Goal: Task Accomplishment & Management: Complete application form

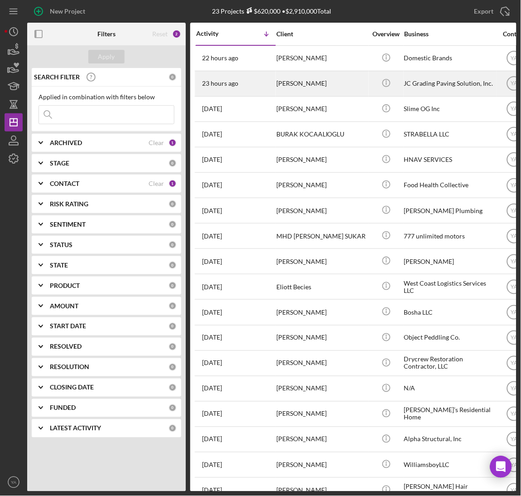
click at [335, 87] on div "[PERSON_NAME]" at bounding box center [321, 84] width 91 height 24
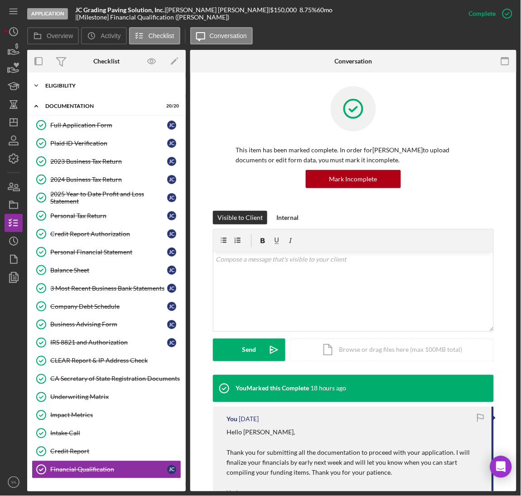
click at [99, 93] on div "Icon/Expander Eligibility 6 / 6" at bounding box center [106, 86] width 159 height 18
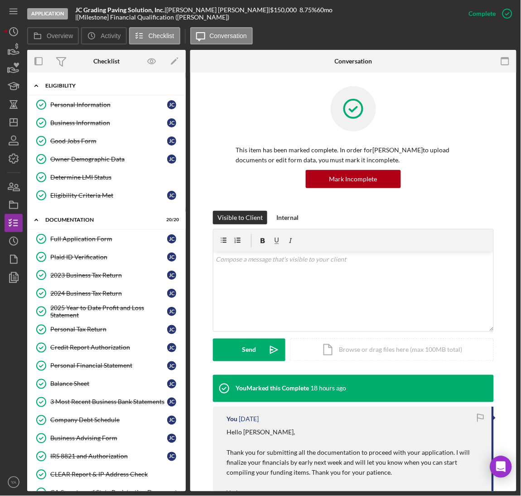
click at [97, 84] on div "Eligibility" at bounding box center [109, 85] width 129 height 5
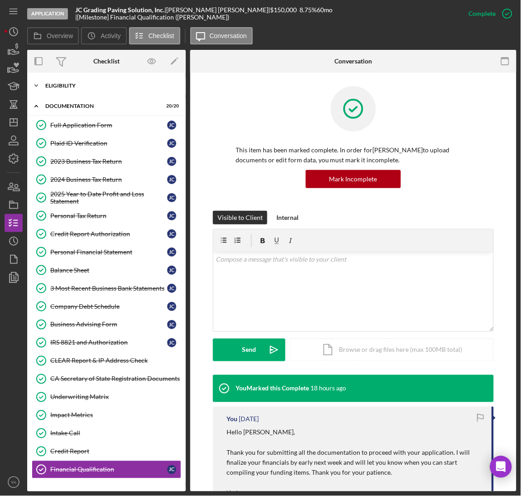
click at [94, 86] on div "Eligibility" at bounding box center [109, 85] width 129 height 5
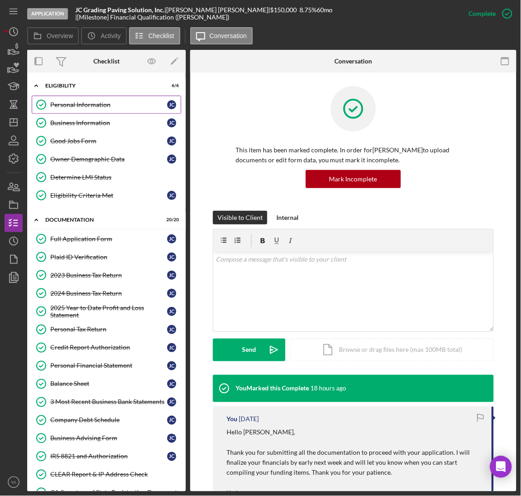
click at [92, 109] on link "Personal Information Personal Information [PERSON_NAME]" at bounding box center [107, 105] width 150 height 18
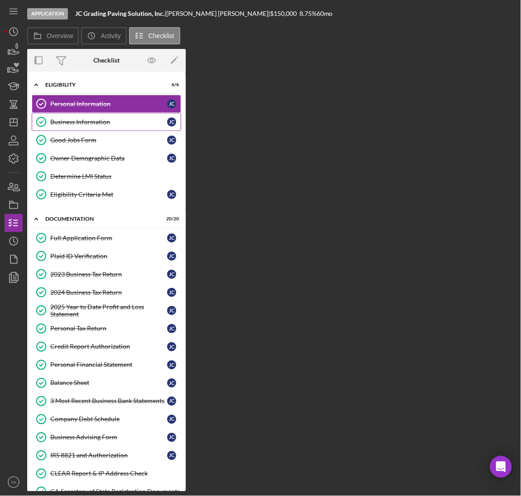
click at [91, 121] on div "Business Information" at bounding box center [108, 121] width 117 height 7
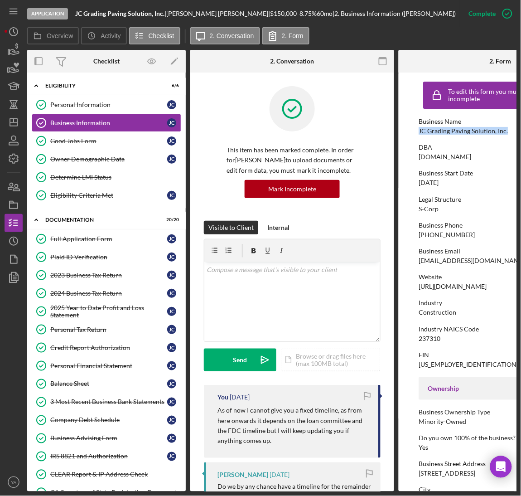
drag, startPoint x: 413, startPoint y: 132, endPoint x: 510, endPoint y: 133, distance: 97.4
click at [510, 133] on form "To edit this form you must mark this item incomplete Business Name JC Grading P…" at bounding box center [501, 282] width 204 height 419
copy div "JC Grading Paving Solution, Inc."
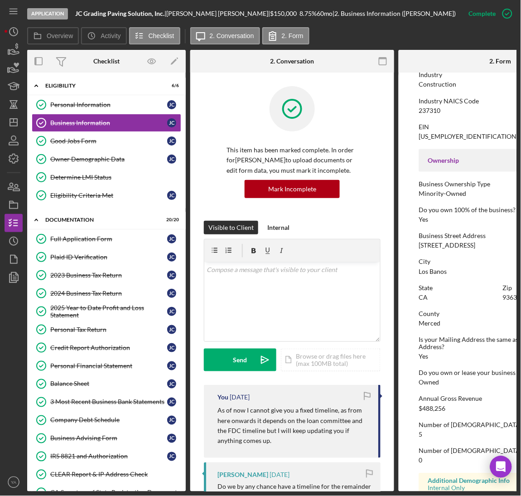
scroll to position [272, 0]
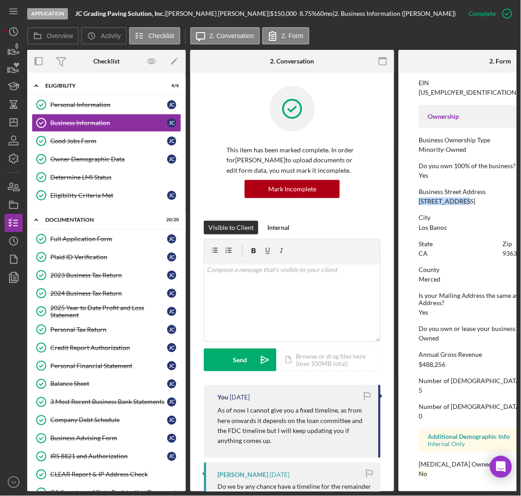
drag, startPoint x: 415, startPoint y: 199, endPoint x: 467, endPoint y: 202, distance: 51.7
click at [467, 202] on form "To edit this form you must mark this item incomplete Business Name JC Grading P…" at bounding box center [501, 282] width 204 height 419
copy div "[STREET_ADDRESS]"
drag, startPoint x: 418, startPoint y: 231, endPoint x: 448, endPoint y: 231, distance: 29.9
click at [448, 231] on div "City [GEOGRAPHIC_DATA]" at bounding box center [500, 222] width 163 height 17
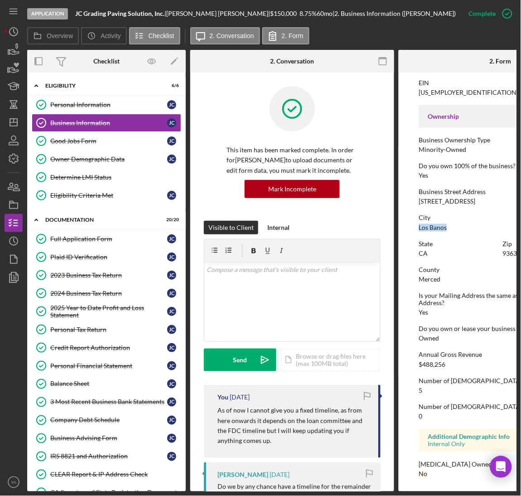
copy div "Los Banos"
click at [422, 253] on div "CA" at bounding box center [423, 253] width 9 height 7
copy div "CA"
click at [512, 254] on div "93635" at bounding box center [512, 253] width 18 height 7
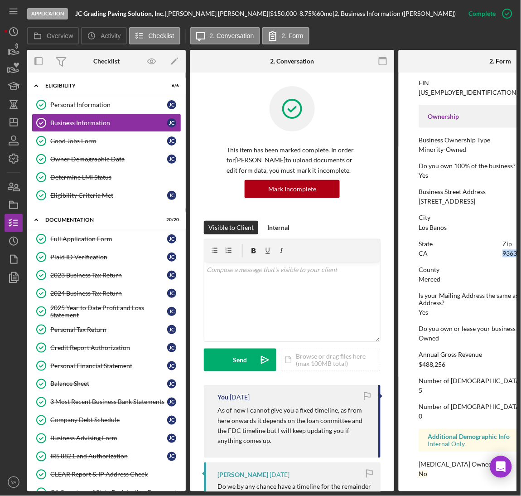
click at [512, 254] on div "93635" at bounding box center [512, 253] width 18 height 7
copy div "93635"
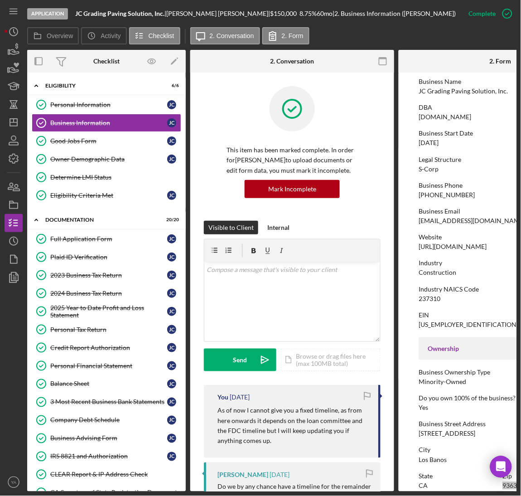
scroll to position [0, 0]
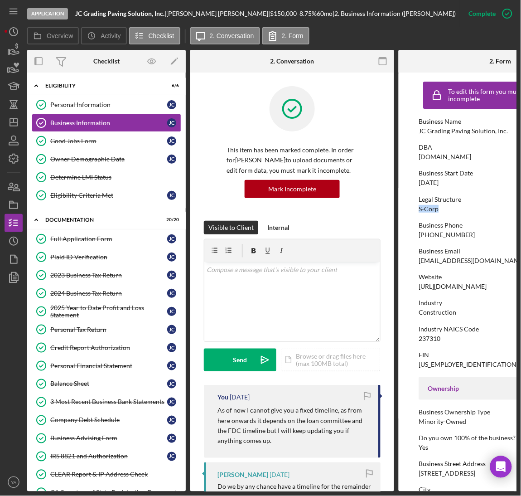
drag, startPoint x: 415, startPoint y: 209, endPoint x: 438, endPoint y: 210, distance: 23.6
click at [438, 210] on form "To edit this form you must mark this item incomplete Business Name JC Grading P…" at bounding box center [501, 282] width 204 height 419
copy div "S-Corp"
drag, startPoint x: 415, startPoint y: 184, endPoint x: 455, endPoint y: 186, distance: 39.9
click at [455, 186] on form "To edit this form you must mark this item incomplete Business Name JC Grading P…" at bounding box center [501, 282] width 204 height 419
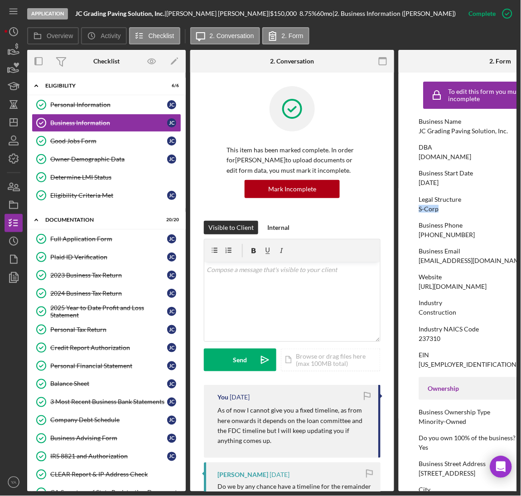
copy div "[DATE]"
click at [436, 206] on div "S-Corp" at bounding box center [429, 208] width 20 height 7
click at [427, 339] on div "237310" at bounding box center [430, 338] width 22 height 7
copy div "237310"
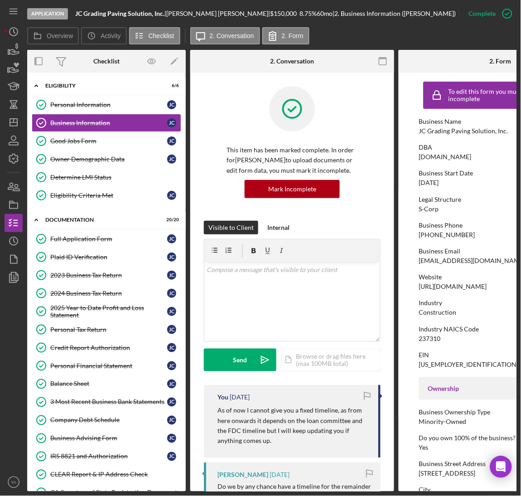
click at [437, 314] on div "Construction" at bounding box center [438, 312] width 38 height 7
copy div "Construction"
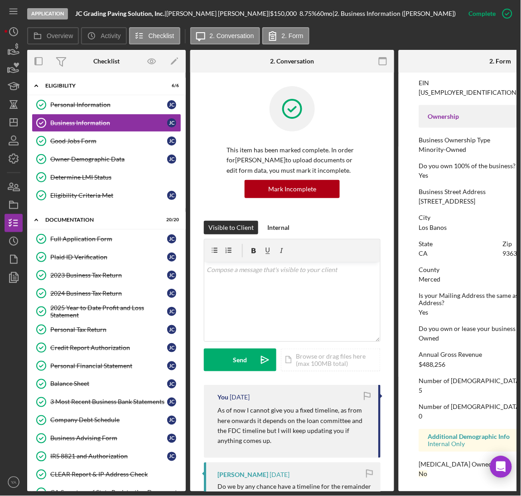
scroll to position [274, 0]
click at [115, 241] on div "Full Application Form" at bounding box center [108, 238] width 117 height 7
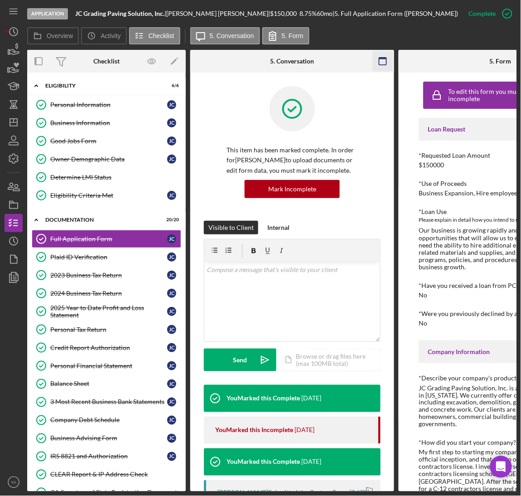
click at [379, 66] on icon "button" at bounding box center [383, 61] width 20 height 20
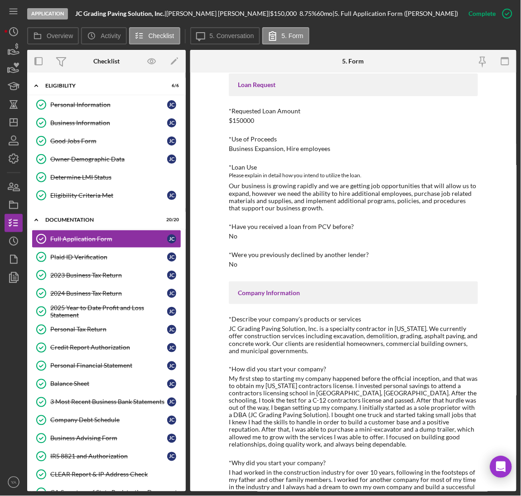
scroll to position [68, 0]
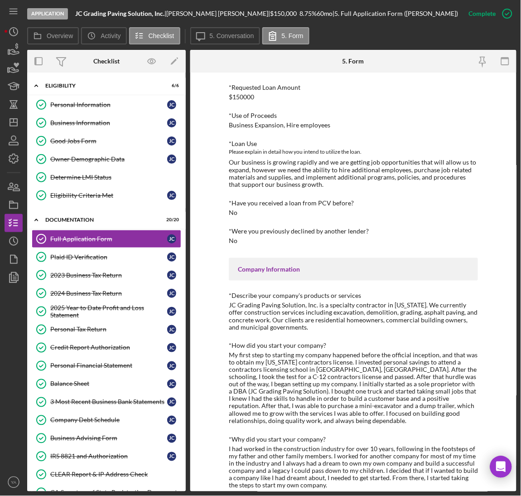
click at [231, 303] on div "JC Grading Paving Solution, Inc. is a specialty contractor in [US_STATE]. We cu…" at bounding box center [353, 315] width 249 height 29
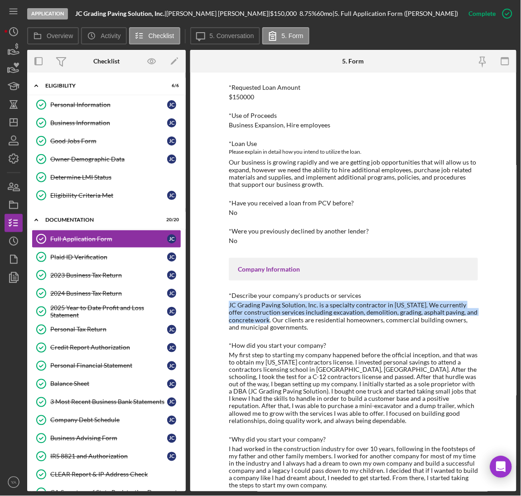
drag, startPoint x: 231, startPoint y: 303, endPoint x: 260, endPoint y: 318, distance: 32.6
click at [260, 318] on div "JC Grading Paving Solution, Inc. is a specialty contractor in [US_STATE]. We cu…" at bounding box center [353, 315] width 249 height 29
copy div "JC Grading Paving Solution, Inc. is a specialty contractor in [US_STATE]. We cu…"
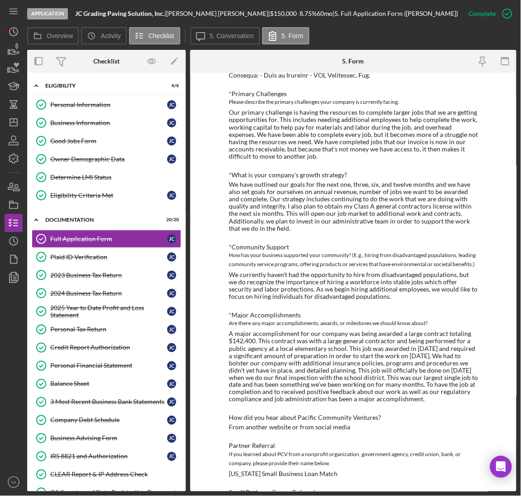
scroll to position [785, 0]
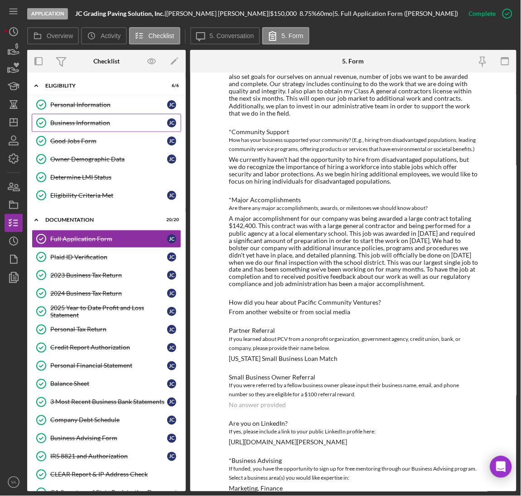
drag, startPoint x: 97, startPoint y: 114, endPoint x: 120, endPoint y: 124, distance: 25.4
click at [97, 114] on link "Business Information Business Information [PERSON_NAME]" at bounding box center [107, 123] width 150 height 18
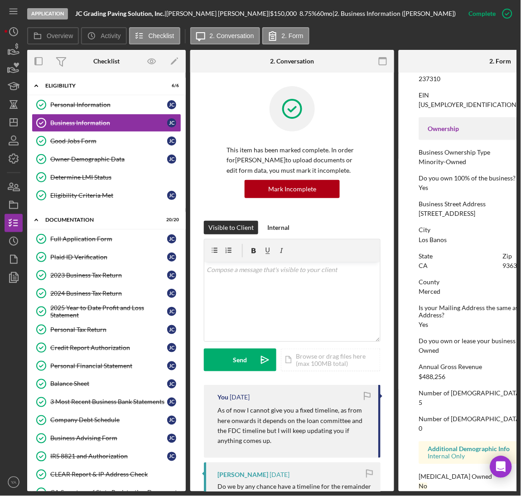
scroll to position [274, 0]
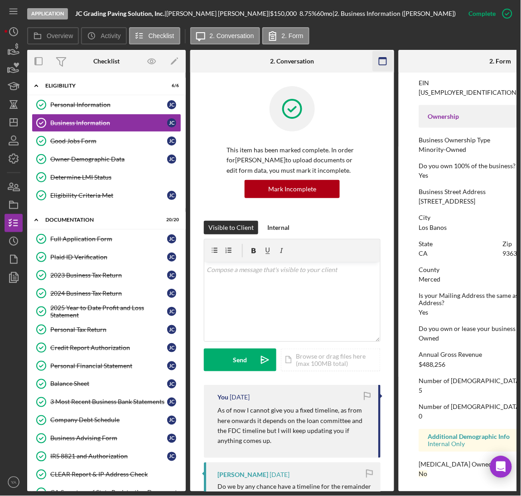
click at [385, 63] on icon "button" at bounding box center [383, 61] width 20 height 20
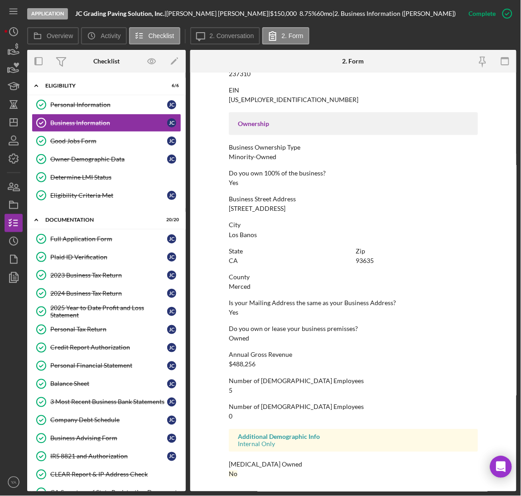
scroll to position [264, 0]
click at [238, 365] on div "$488,256" at bounding box center [242, 364] width 27 height 7
drag, startPoint x: 238, startPoint y: 365, endPoint x: 266, endPoint y: 368, distance: 27.7
click at [242, 367] on div "$488,256" at bounding box center [242, 364] width 27 height 7
click at [265, 370] on div "To edit this form you must mark this item incomplete Business Name JC Grading P…" at bounding box center [353, 150] width 249 height 674
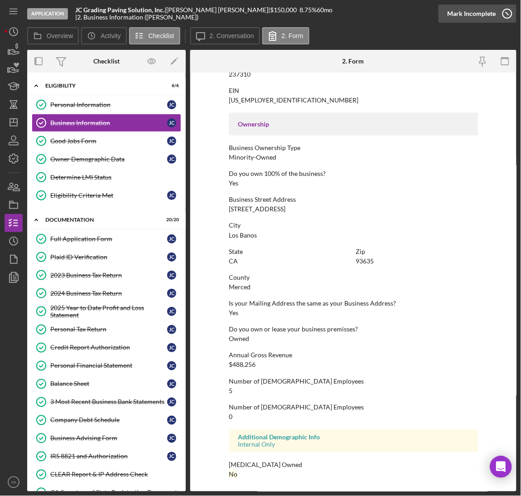
click at [485, 14] on div "Mark Incomplete" at bounding box center [472, 14] width 48 height 18
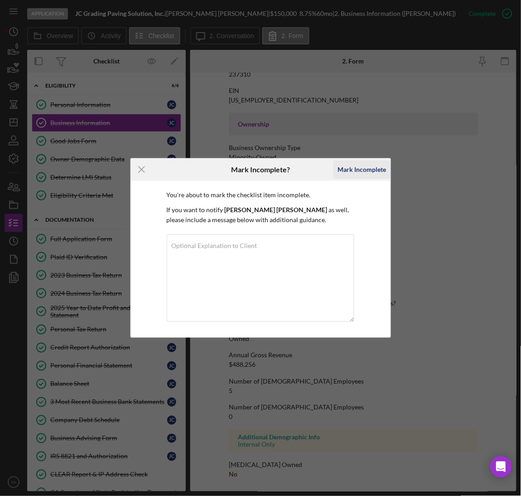
click at [354, 164] on div "Mark Incomplete" at bounding box center [362, 169] width 48 height 18
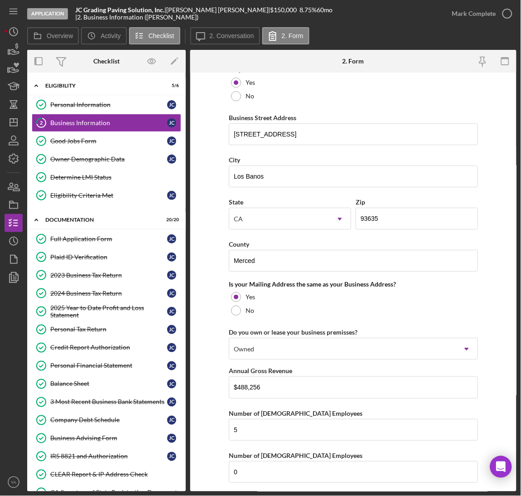
scroll to position [589, 0]
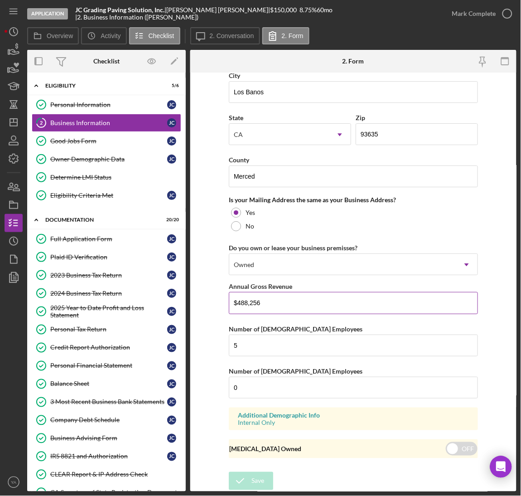
drag, startPoint x: 289, startPoint y: 302, endPoint x: 237, endPoint y: 300, distance: 51.7
click at [237, 300] on input "$488,256" at bounding box center [353, 303] width 249 height 22
paste input "302,639"
type input "$302,639"
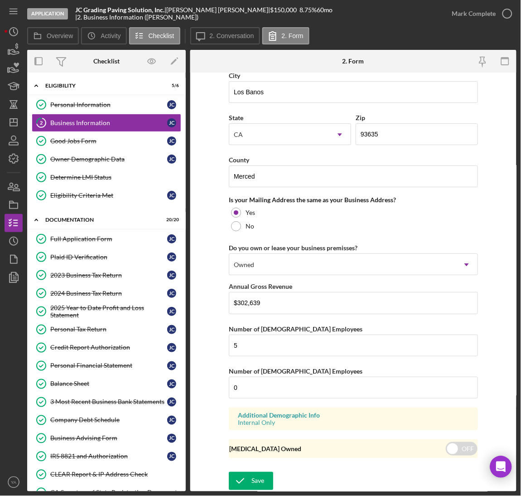
click at [254, 470] on form "Business Name JC Grading Paving Solution, Inc. DBA [DOMAIN_NAME] Business Start…" at bounding box center [353, 282] width 326 height 419
click at [493, 10] on div "Mark Complete" at bounding box center [474, 14] width 44 height 18
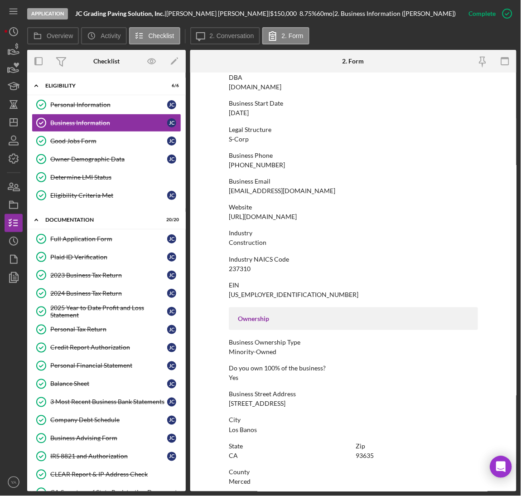
scroll to position [0, 0]
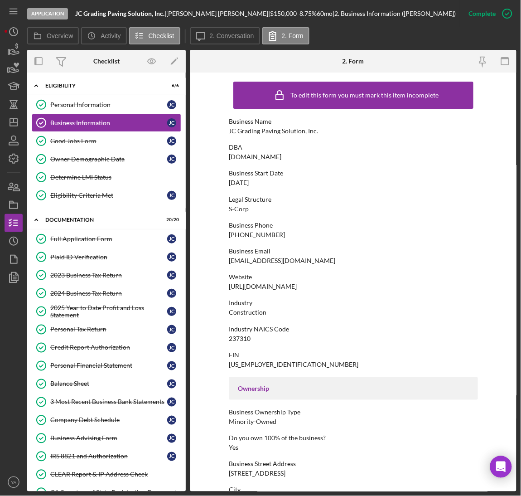
click at [176, 14] on div "[PERSON_NAME] |" at bounding box center [218, 13] width 104 height 7
drag, startPoint x: 176, startPoint y: 14, endPoint x: 195, endPoint y: 12, distance: 18.7
click at [195, 12] on div "[PERSON_NAME] |" at bounding box center [218, 13] width 104 height 7
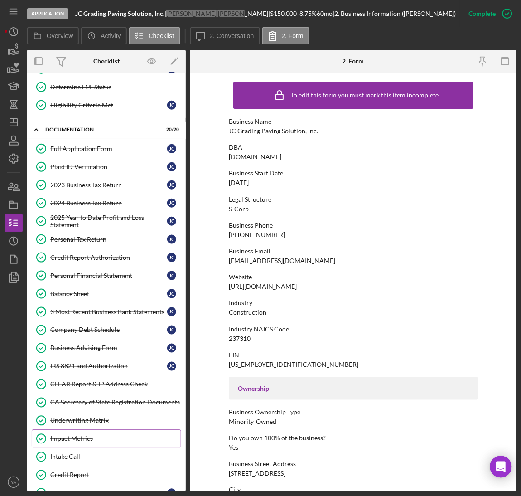
scroll to position [155, 0]
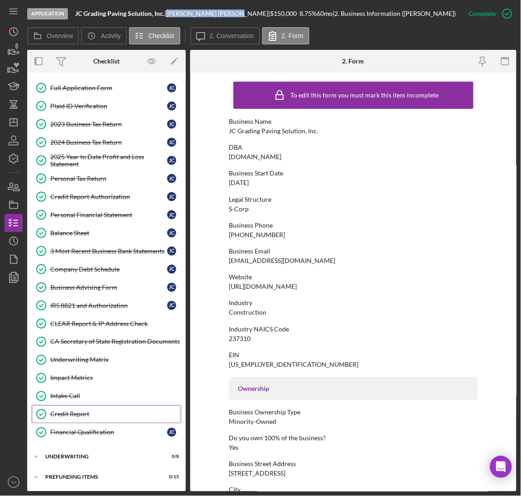
click at [86, 414] on div "Credit Report" at bounding box center [115, 414] width 131 height 7
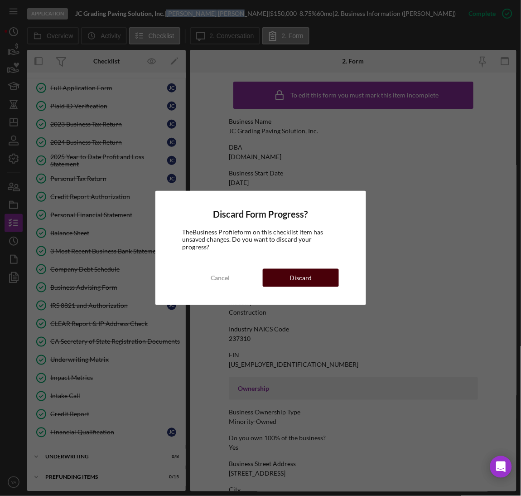
click at [289, 281] on button "Discard" at bounding box center [301, 278] width 76 height 18
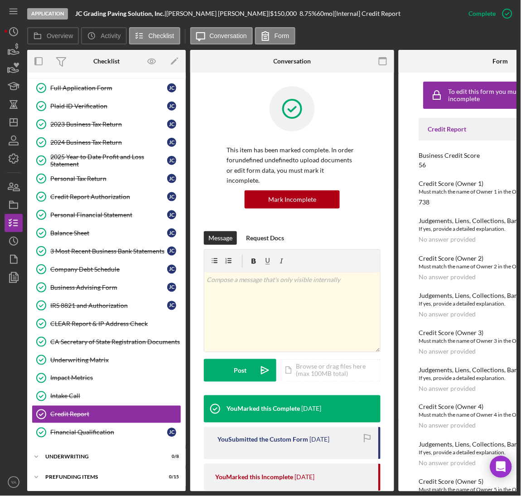
click at [423, 202] on div "738" at bounding box center [424, 202] width 11 height 7
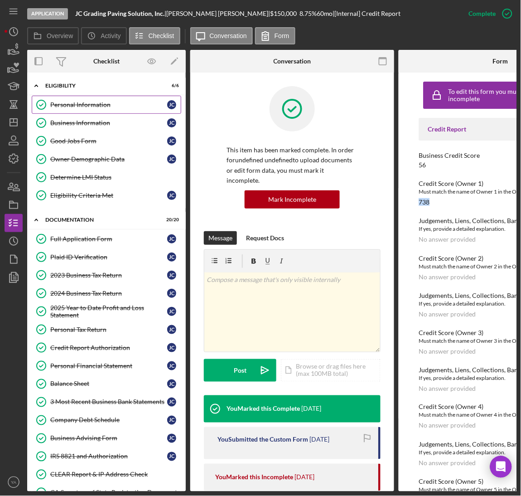
click at [87, 109] on link "Personal Information Personal Information [PERSON_NAME]" at bounding box center [107, 105] width 150 height 18
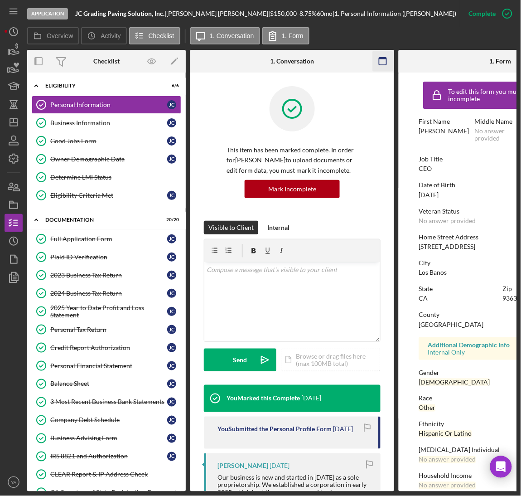
click at [384, 64] on icon "button" at bounding box center [383, 61] width 20 height 20
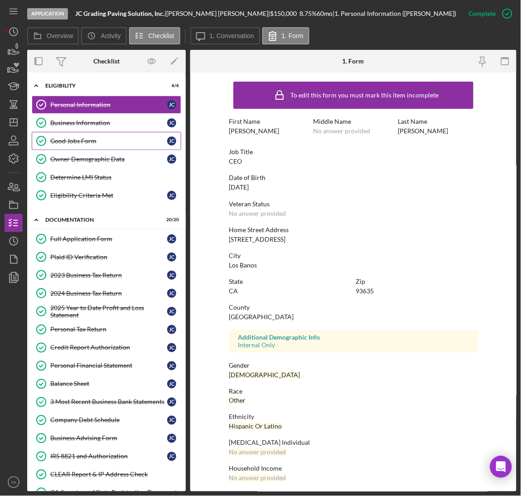
click at [111, 144] on div "Good Jobs Form" at bounding box center [108, 140] width 117 height 7
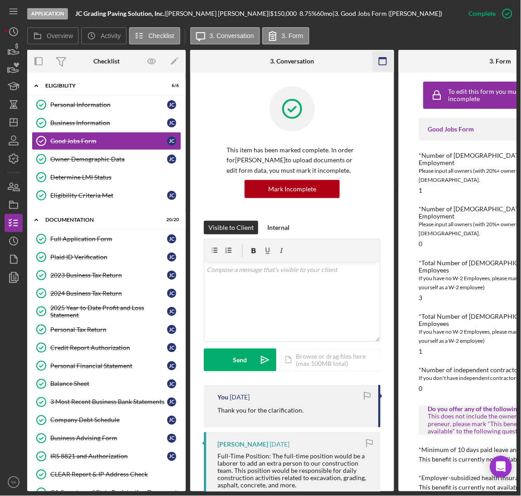
click at [374, 58] on icon "button" at bounding box center [383, 61] width 20 height 20
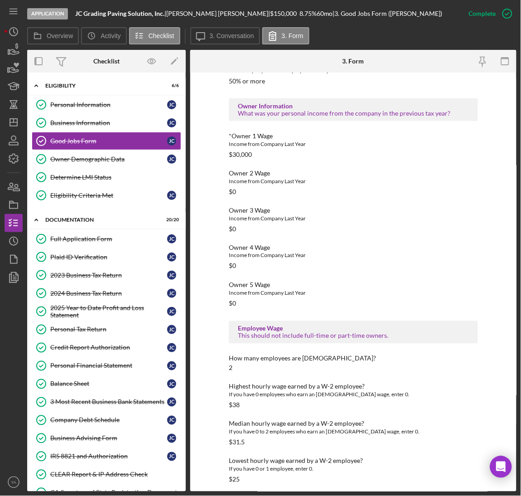
scroll to position [1075, 0]
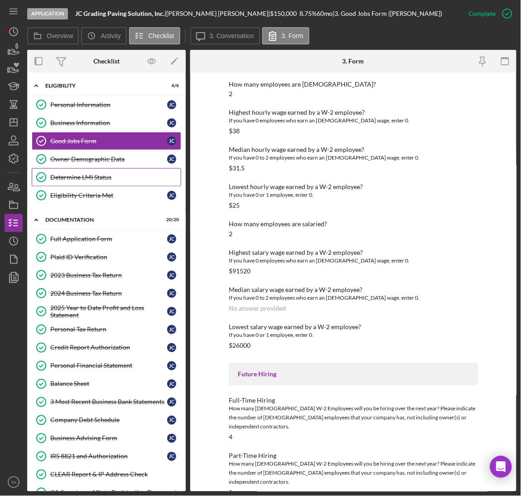
click at [100, 182] on link "Determine LMI Status Determine LMI Status" at bounding box center [107, 177] width 150 height 18
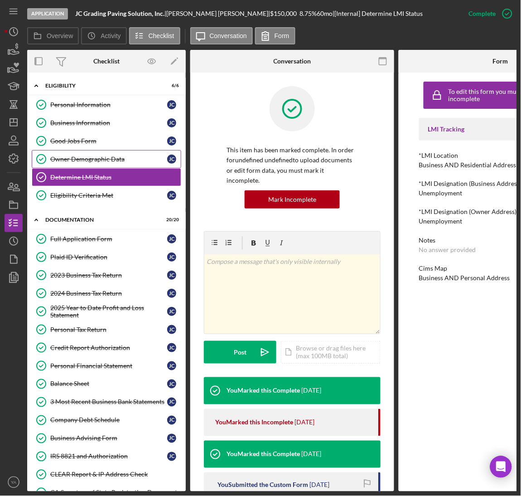
click at [129, 159] on div "Owner Demographic Data" at bounding box center [108, 158] width 117 height 7
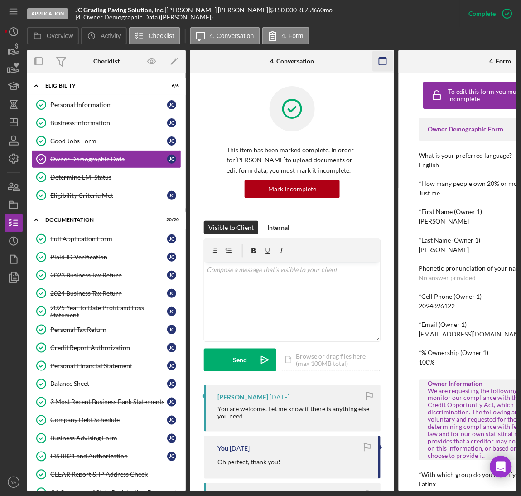
click at [377, 64] on icon "button" at bounding box center [383, 61] width 20 height 20
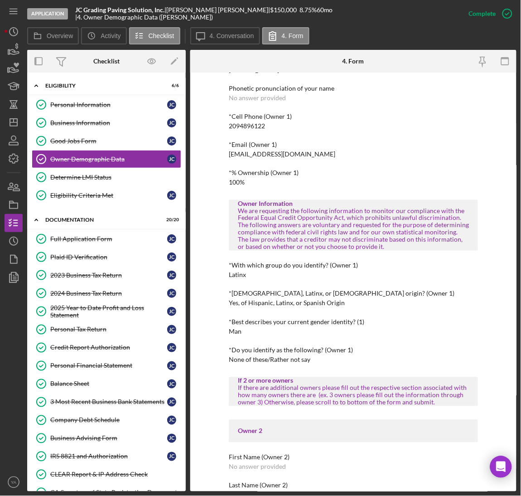
scroll to position [248, 0]
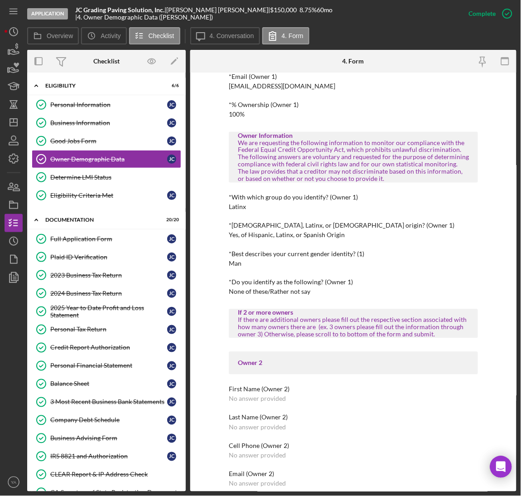
click at [234, 236] on div "Yes, of Hispanic, Latinx, or Spanish Origin" at bounding box center [287, 235] width 116 height 7
drag, startPoint x: 234, startPoint y: 236, endPoint x: 325, endPoint y: 235, distance: 91.1
click at [325, 235] on div "Yes, of Hispanic, Latinx, or Spanish Origin" at bounding box center [287, 235] width 116 height 7
click at [256, 232] on div "Yes, of Hispanic, Latinx, or Spanish Origin" at bounding box center [287, 235] width 116 height 7
drag, startPoint x: 256, startPoint y: 232, endPoint x: 331, endPoint y: 235, distance: 74.9
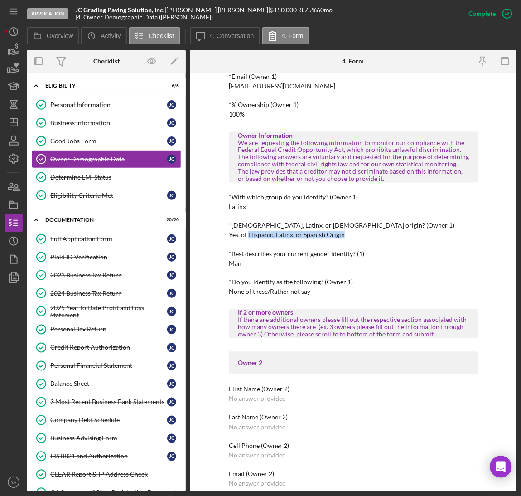
click at [331, 235] on div "Yes, of Hispanic, Latinx, or Spanish Origin" at bounding box center [287, 235] width 116 height 7
click at [296, 233] on div "Yes, of Hispanic, Latinx, or Spanish Origin" at bounding box center [287, 235] width 116 height 7
click at [121, 180] on div "Determine LMI Status" at bounding box center [115, 177] width 131 height 7
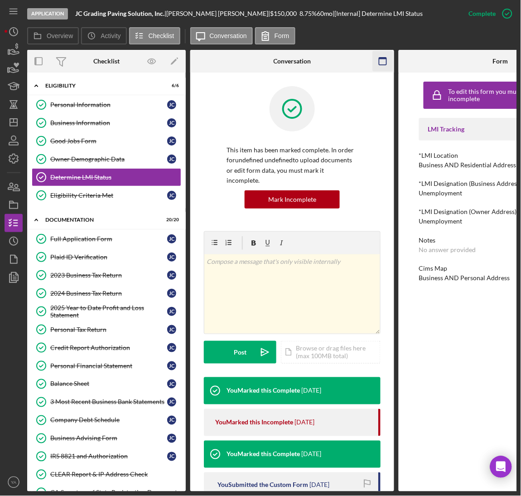
click at [389, 66] on icon "button" at bounding box center [383, 61] width 20 height 20
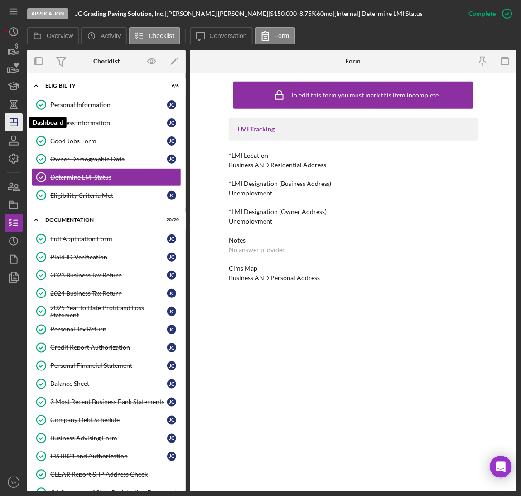
click at [9, 128] on icon "Icon/Dashboard" at bounding box center [13, 122] width 23 height 23
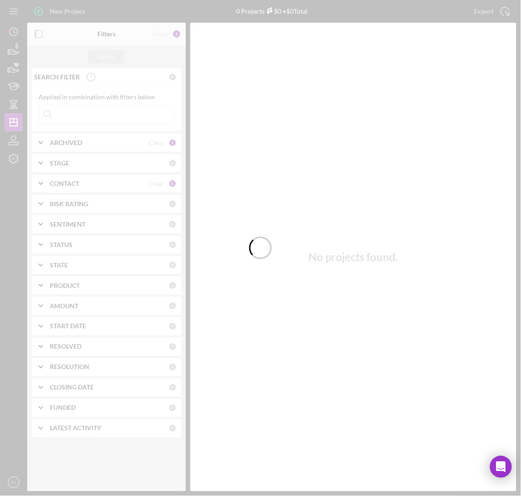
click at [281, 186] on div at bounding box center [260, 248] width 521 height 496
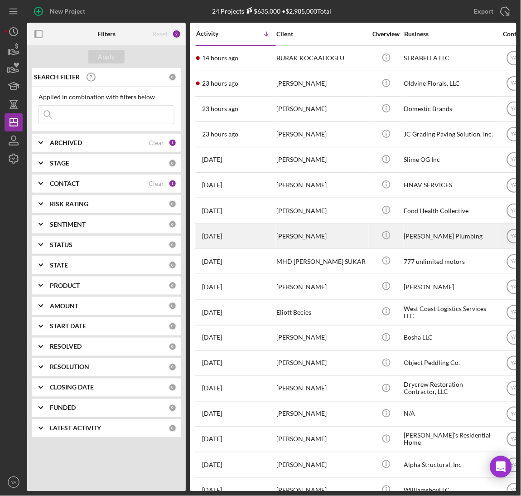
drag, startPoint x: 275, startPoint y: 247, endPoint x: 281, endPoint y: 245, distance: 6.5
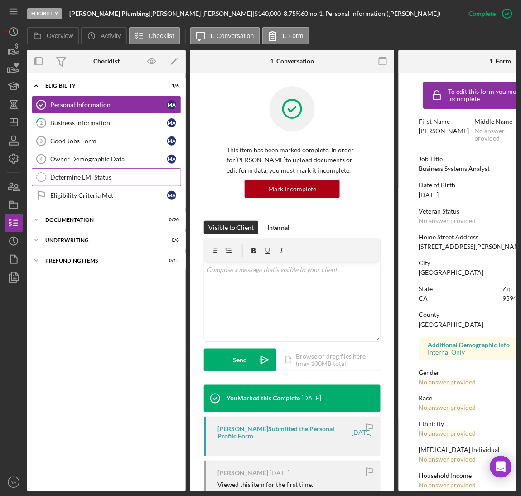
click at [97, 174] on link "Determine LMI Status Determine LMI Status" at bounding box center [107, 177] width 150 height 18
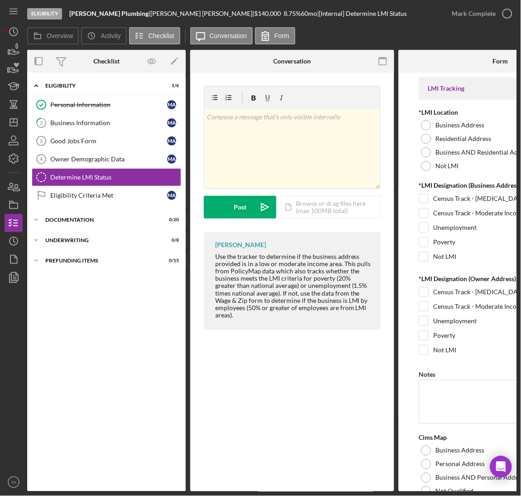
click at [378, 73] on div "v Color teal Color pink Remove color Add row above Add row below Add column bef…" at bounding box center [292, 211] width 204 height 276
click at [383, 68] on icon "button" at bounding box center [383, 61] width 20 height 20
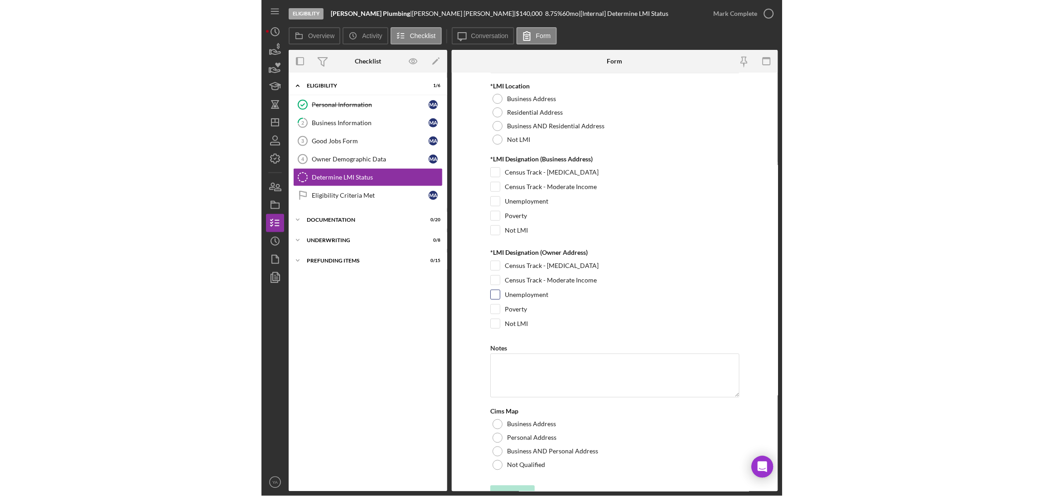
scroll to position [41, 0]
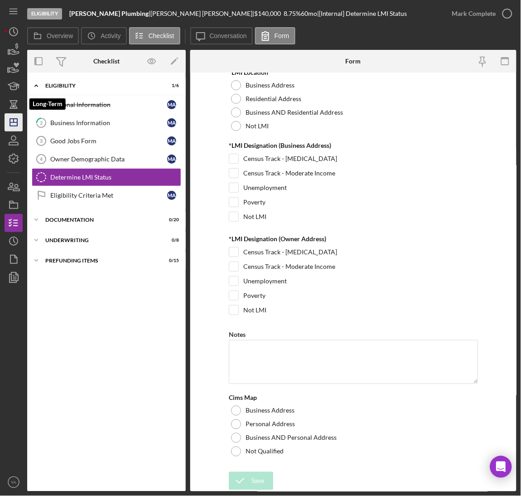
click at [19, 118] on icon "Icon/Dashboard" at bounding box center [13, 122] width 23 height 23
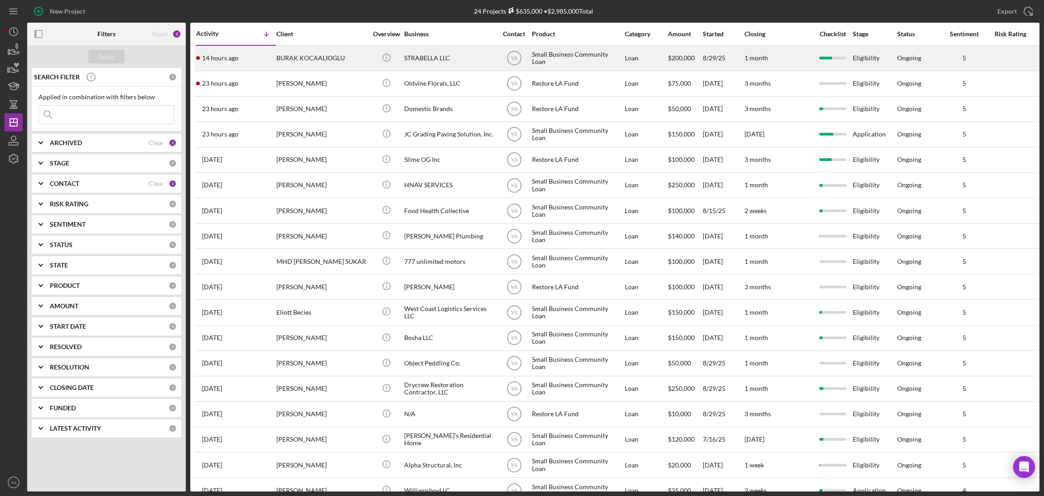
click at [521, 58] on div "Small Business Community Loan" at bounding box center [577, 58] width 91 height 24
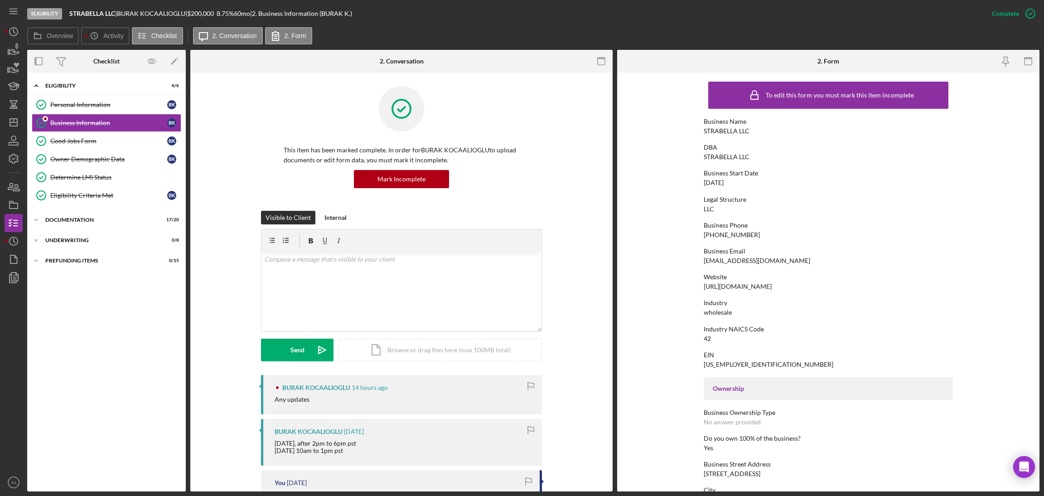
scroll to position [136, 0]
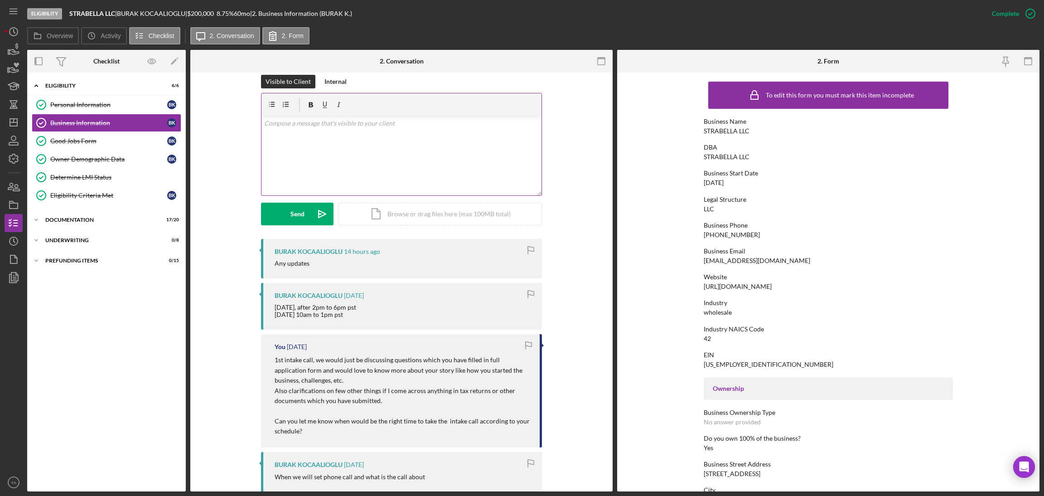
click at [370, 180] on div "v Color teal Color pink Remove color Add row above Add row below Add column bef…" at bounding box center [402, 155] width 280 height 79
click at [412, 172] on div "v Color teal Color pink Remove color Add row above Add row below Add column bef…" at bounding box center [402, 155] width 280 height 79
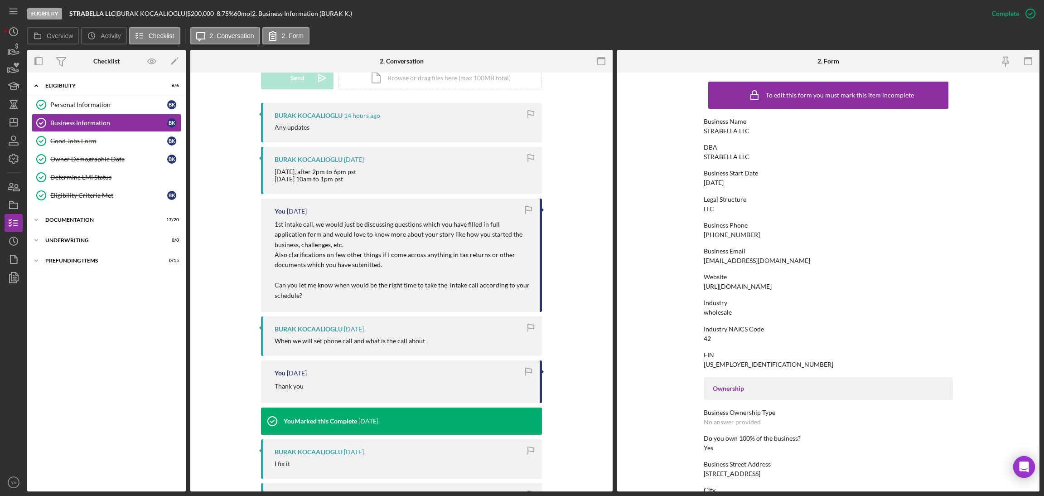
scroll to position [0, 0]
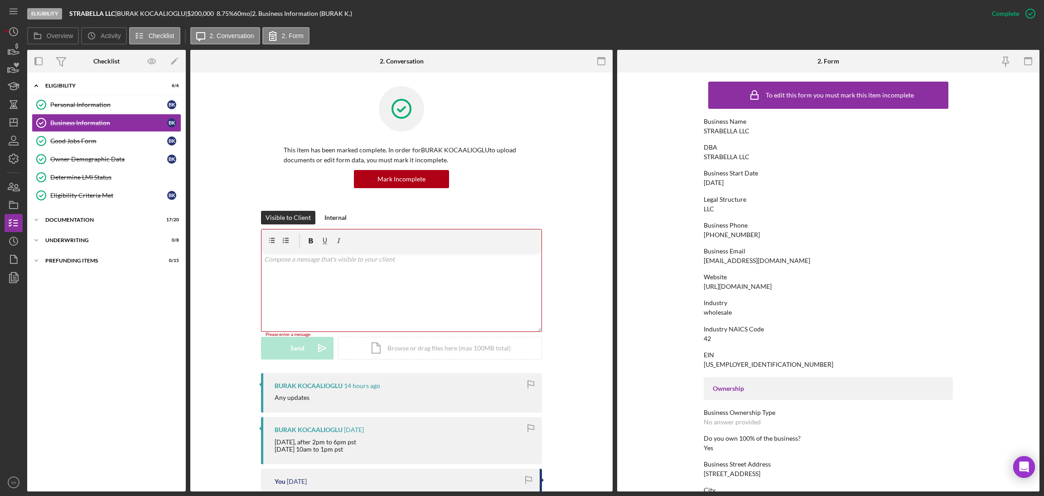
click at [359, 308] on div "v Color teal Color pink Remove color Add row above Add row below Add column bef…" at bounding box center [402, 291] width 280 height 79
drag, startPoint x: 300, startPoint y: 449, endPoint x: 342, endPoint y: 459, distance: 42.4
click at [342, 459] on div "BURAK KOCAALIOGLU [DATE] [DATE], after 2pm to 6pm pst [DATE] 10am to 1pm pst" at bounding box center [401, 440] width 281 height 47
click at [374, 305] on div "v Color teal Color pink Remove color Add row above Add row below Add column bef…" at bounding box center [402, 291] width 280 height 79
click at [308, 343] on button "Send Icon/icon-invite-send" at bounding box center [297, 350] width 73 height 23
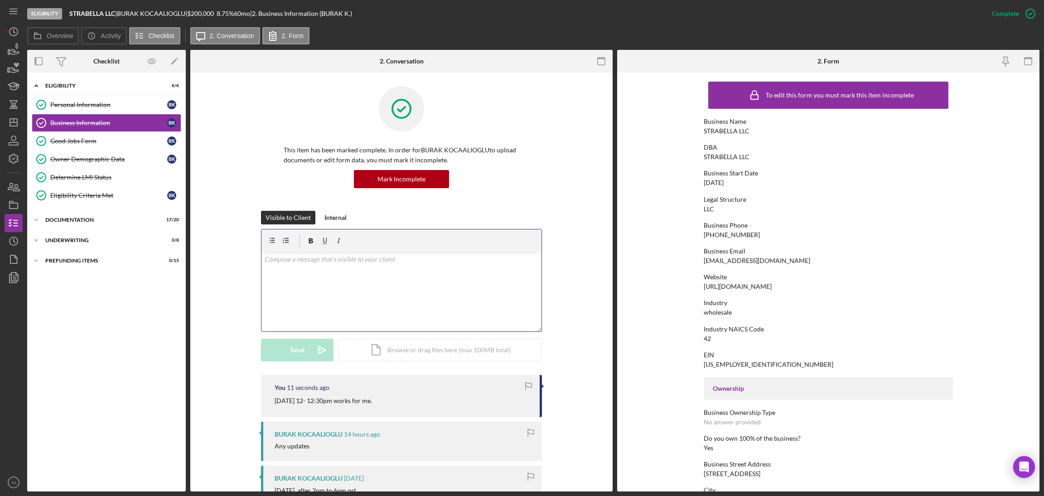
click at [367, 285] on div "v Color teal Color pink Remove color Add row above Add row below Add column bef…" at bounding box center [402, 291] width 280 height 79
click at [98, 224] on div "Icon/Expander Documentation 17 / 20" at bounding box center [106, 220] width 159 height 18
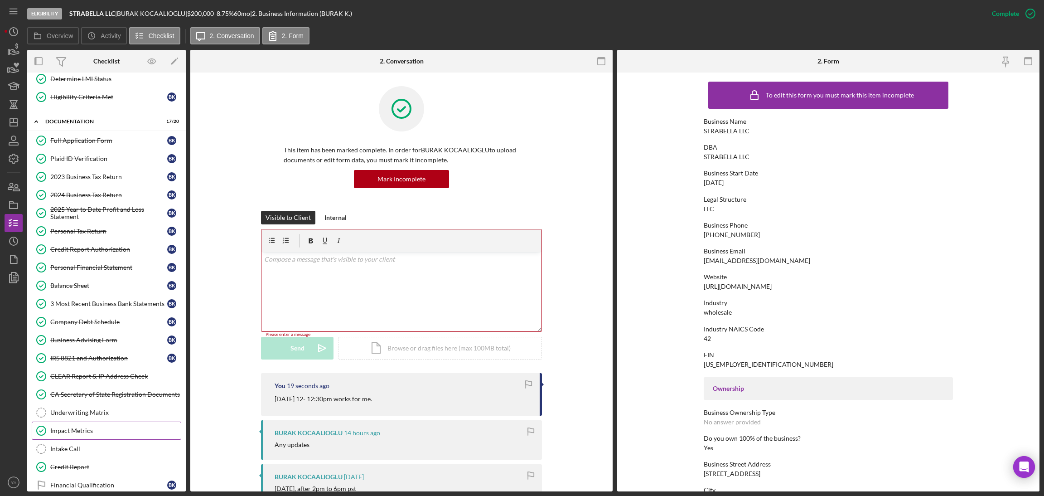
scroll to position [155, 0]
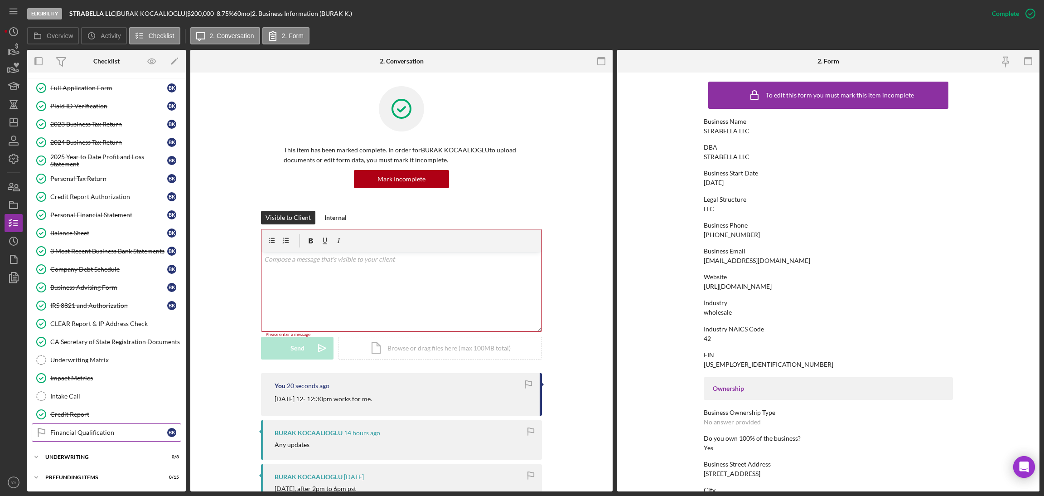
click at [89, 433] on div "Financial Qualification" at bounding box center [108, 432] width 117 height 7
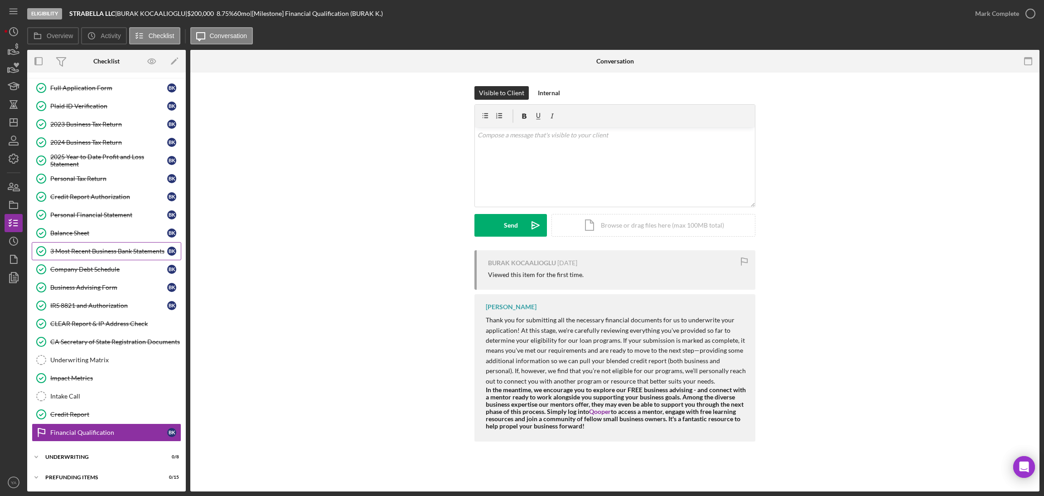
scroll to position [155, 0]
click at [521, 172] on div "v Color teal Color pink Remove color Add row above Add row below Add column bef…" at bounding box center [615, 166] width 280 height 79
click at [482, 131] on p "Hi can you please provide me a number I can call you [DATE]" at bounding box center [615, 135] width 275 height 10
click at [483, 134] on p "Hi can you please provide me a number I can call you [DATE]" at bounding box center [615, 135] width 275 height 10
click at [486, 134] on p "Hi can you please provide me a number I can call you [DATE]" at bounding box center [615, 135] width 275 height 10
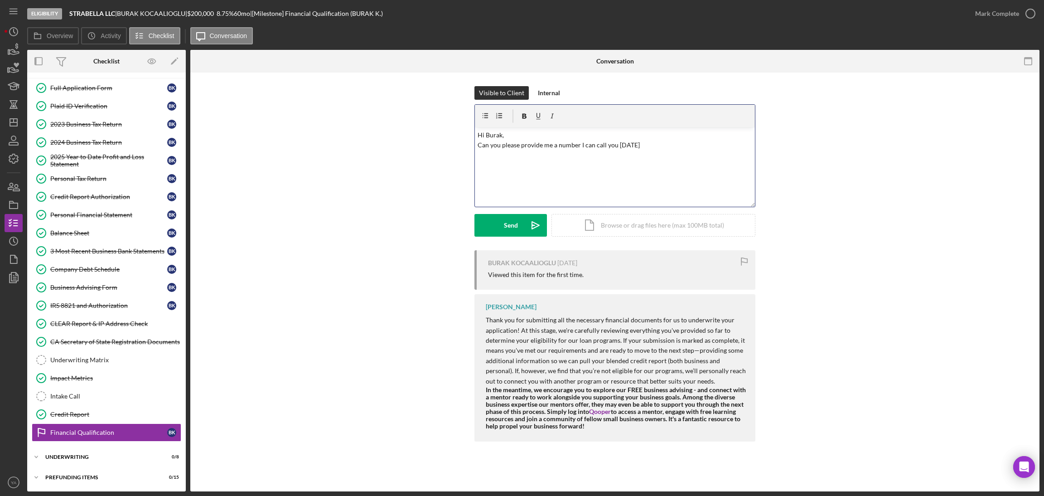
click at [521, 137] on p "Hi Burak, Can you please provide me a number I can call you [DATE]" at bounding box center [615, 140] width 275 height 20
click at [521, 145] on p "Hi Burak, Can you please provide me a number I can call you [DATE]" at bounding box center [615, 140] width 275 height 20
click at [490, 135] on p "Hi [PERSON_NAME], Can you please provide me a number I can call you [DATE]" at bounding box center [615, 140] width 275 height 20
click at [521, 146] on p "Hi Burak, Can you please provide me a number I can call you [DATE]" at bounding box center [615, 140] width 275 height 20
click at [521, 145] on p "Hi Burak, Can you please provide me a number I can call you [DATE]" at bounding box center [615, 140] width 275 height 20
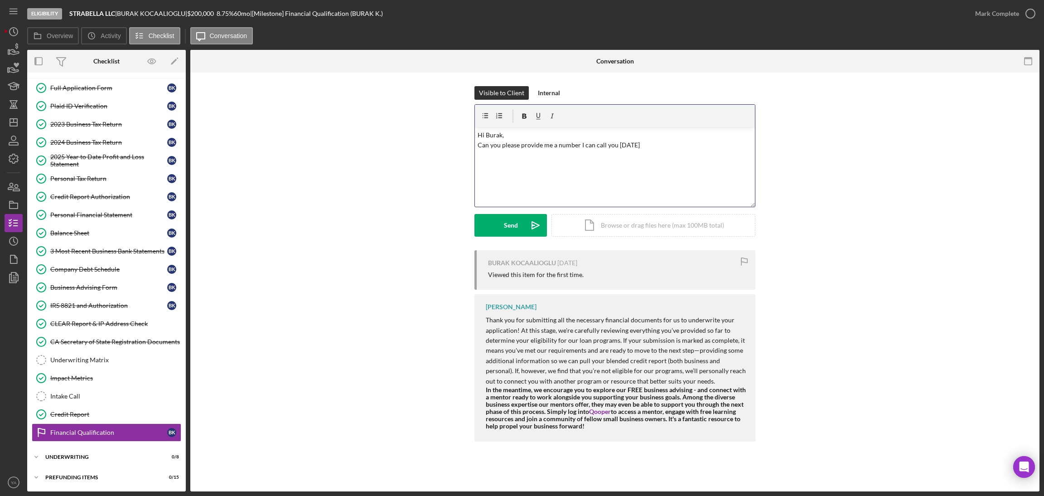
click at [521, 146] on p "Hi Burak, Can you please provide me a number I can call you [DATE]" at bounding box center [615, 140] width 275 height 20
click at [521, 145] on p "Hi Burak, Can you please provide me a number I can call you [DATE]" at bounding box center [615, 140] width 275 height 20
click at [521, 141] on p "Hi Burak, Can you please provide me a phone number I can call you [DATE]" at bounding box center [615, 140] width 275 height 20
click at [521, 145] on p "Hi Burak, Can you please provide me a phone number I can call you [DATE]" at bounding box center [615, 140] width 275 height 20
click at [521, 147] on p "Hi Burak, Can you please provide me a phone number, I can call you [DATE]" at bounding box center [615, 140] width 275 height 20
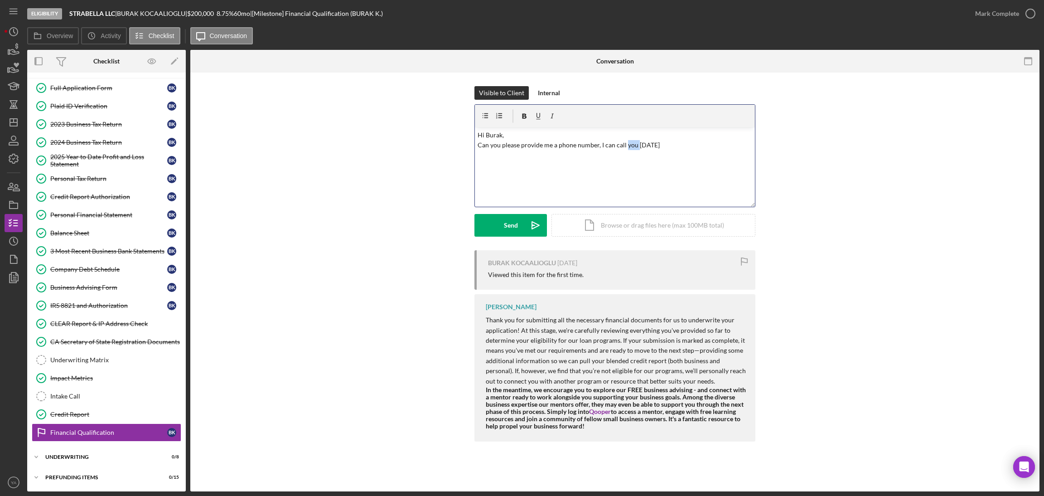
click at [521, 147] on p "Hi Burak, Can you please provide me a phone number, I can call you [DATE]" at bounding box center [615, 140] width 275 height 20
click at [521, 145] on p "Hi Burak, Can you please provide me a phone number, I can call [DATE]" at bounding box center [615, 140] width 275 height 20
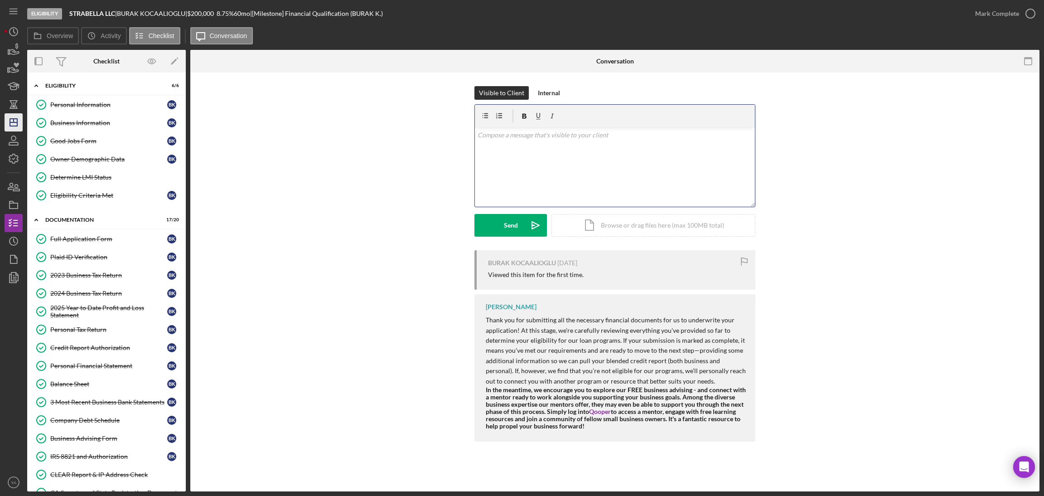
click at [21, 124] on icon "Icon/Dashboard" at bounding box center [13, 122] width 23 height 23
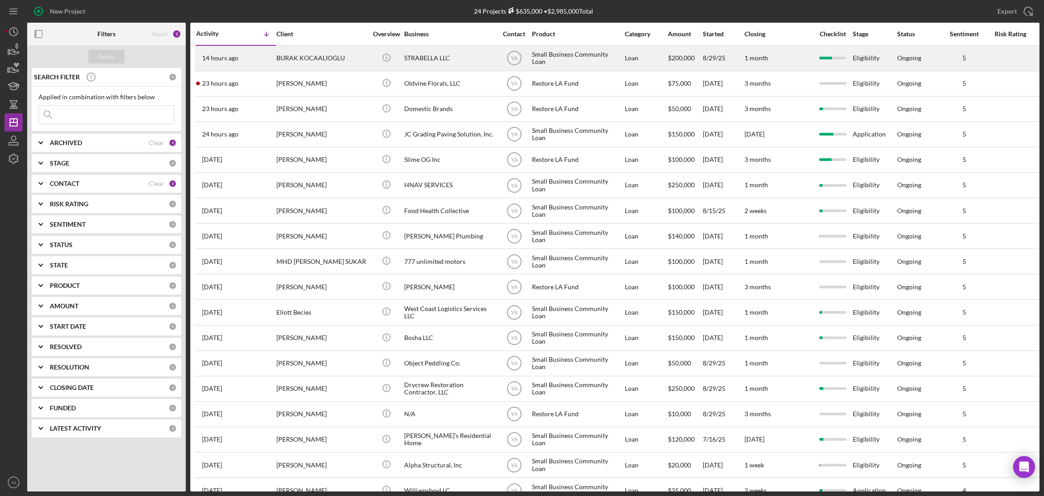
click at [521, 63] on div "Small Business Community Loan" at bounding box center [577, 58] width 91 height 24
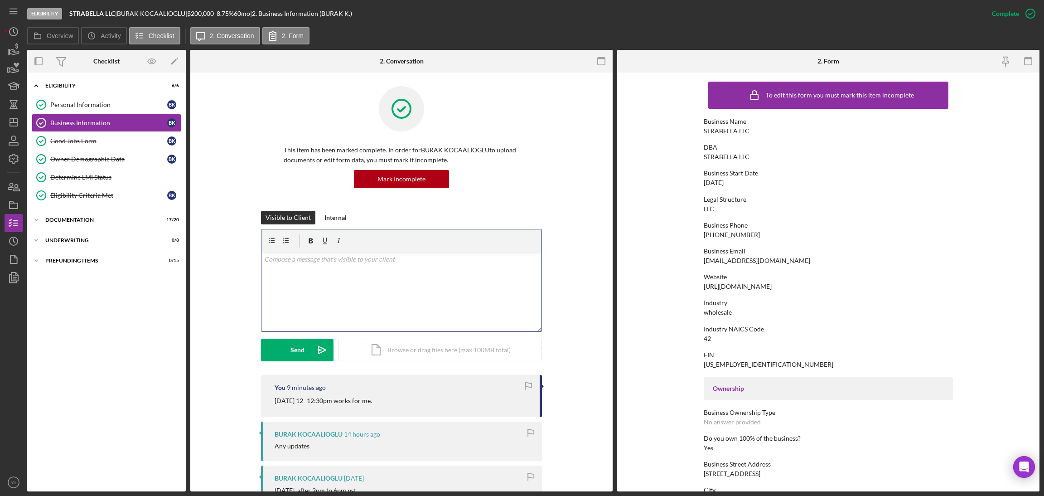
click at [332, 285] on div "v Color teal Color pink Remove color Add row above Add row below Add column bef…" at bounding box center [402, 291] width 280 height 79
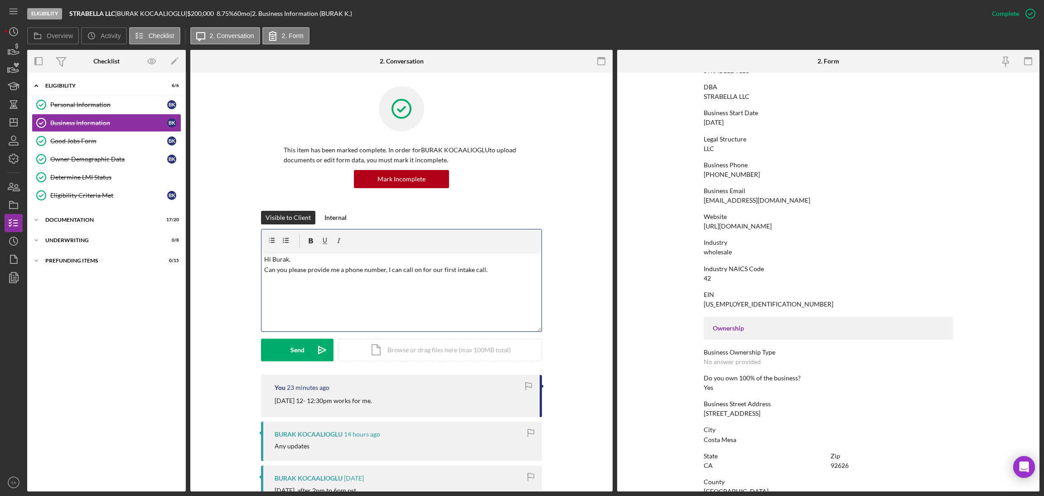
click at [293, 267] on p "Hi Burak, Can you please provide me a phone number, I can call on for our first…" at bounding box center [401, 264] width 275 height 20
click at [91, 216] on div "Icon/Expander Documentation 17 / 20" at bounding box center [106, 220] width 159 height 18
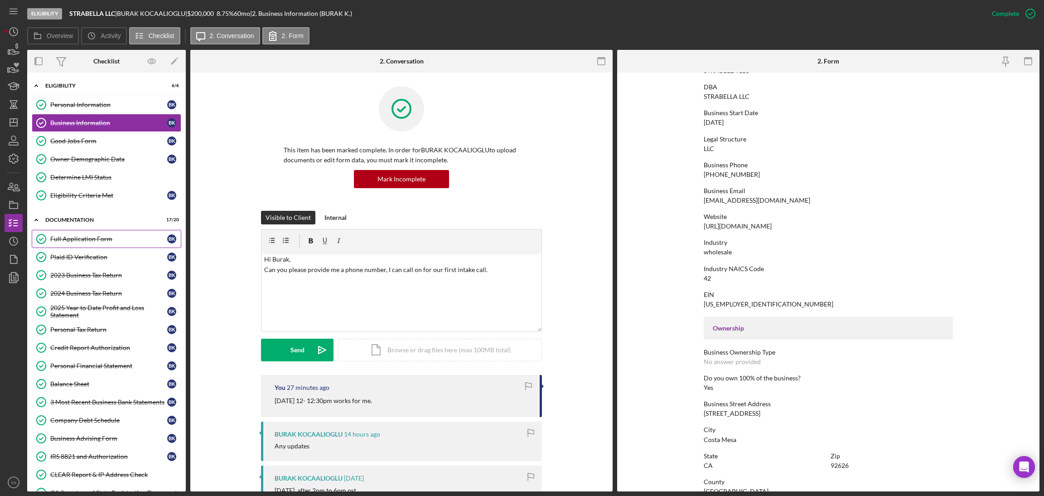
click at [105, 245] on link "Full Application Form Full Application Form B K" at bounding box center [107, 239] width 150 height 18
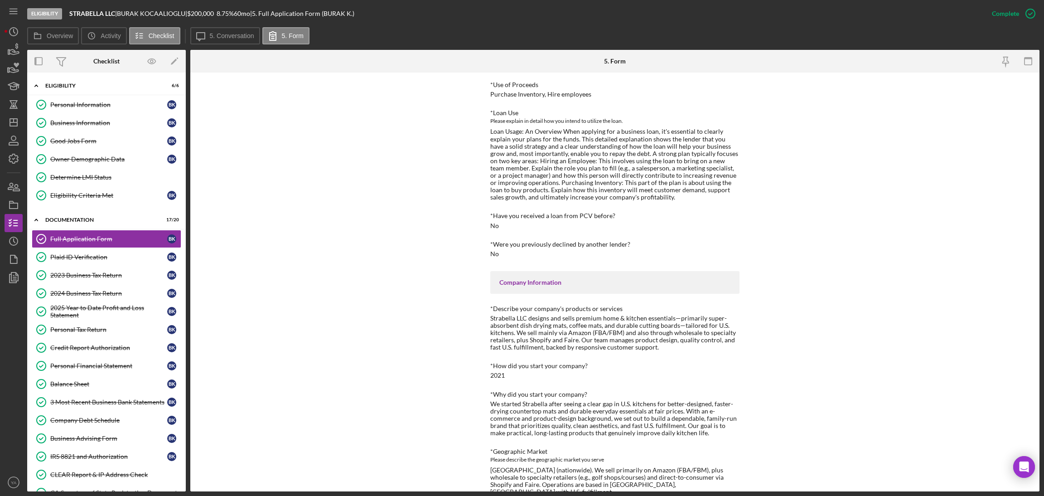
scroll to position [68, 0]
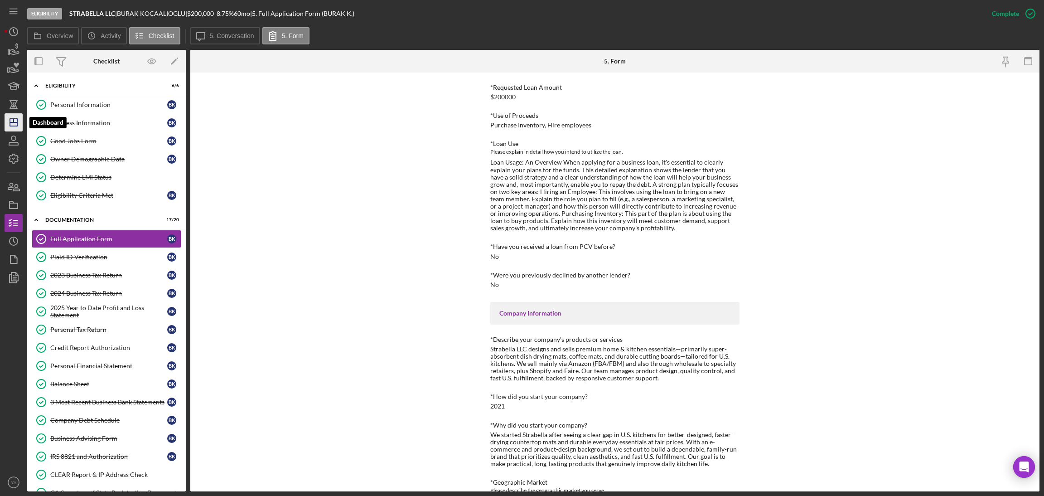
click at [14, 121] on line "button" at bounding box center [14, 121] width 0 height 4
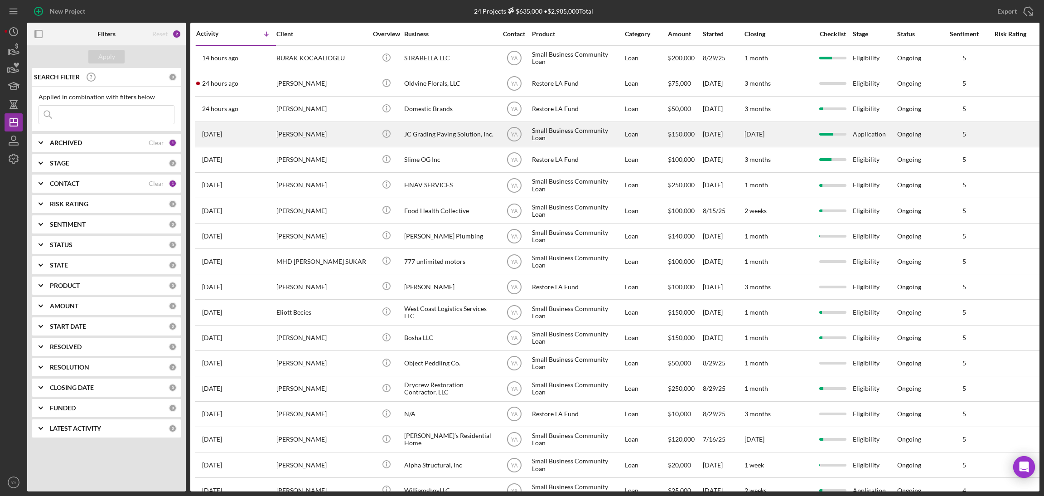
click at [445, 133] on div "JC Grading Paving Solution, Inc." at bounding box center [449, 134] width 91 height 24
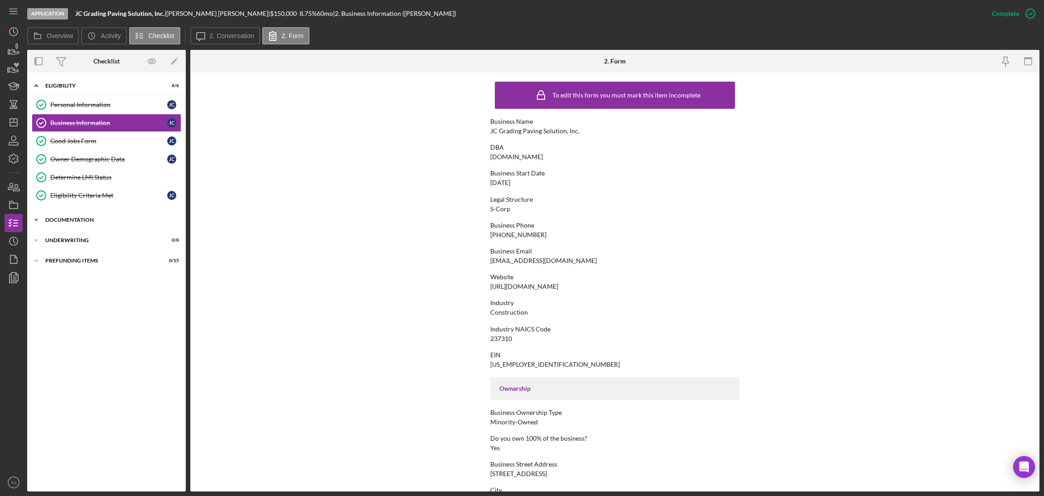
click at [96, 227] on div "Icon/Expander Documentation 20 / 20" at bounding box center [106, 220] width 159 height 18
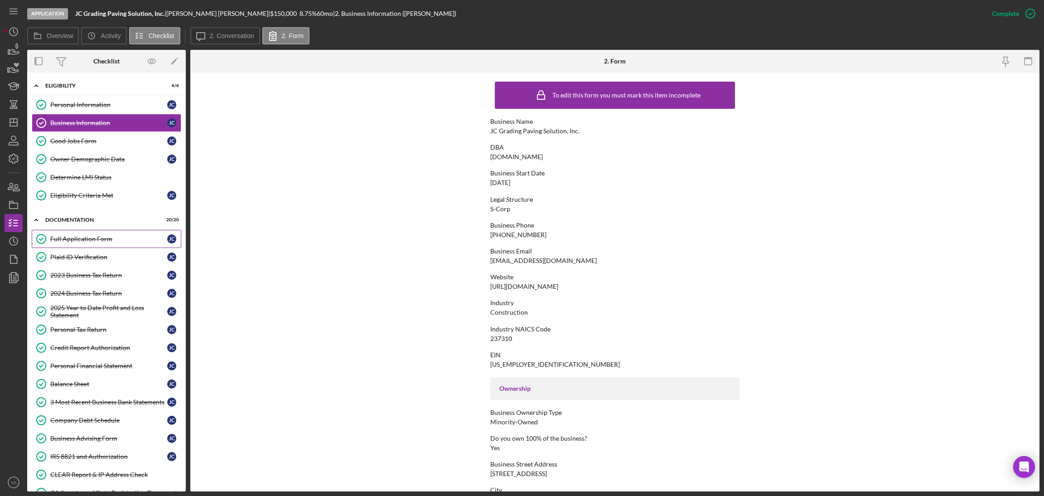
click at [110, 243] on link "Full Application Form Full Application Form [PERSON_NAME]" at bounding box center [107, 239] width 150 height 18
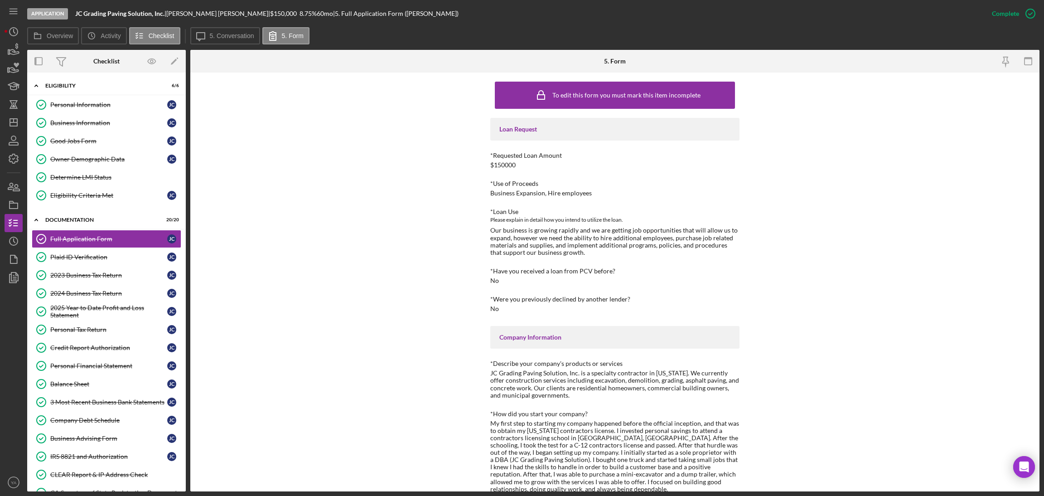
click at [521, 240] on div "Our business is growing rapidly and we are getting job opportunities that will …" at bounding box center [614, 241] width 249 height 29
drag, startPoint x: 539, startPoint y: 240, endPoint x: 596, endPoint y: 250, distance: 57.6
click at [521, 250] on div "Our business is growing rapidly and we are getting job opportunities that will …" at bounding box center [614, 241] width 249 height 29
click at [521, 254] on div "Our business is growing rapidly and we are getting job opportunities that will …" at bounding box center [614, 241] width 249 height 29
click at [521, 253] on div "Our business is growing rapidly and we are getting job opportunities that will …" at bounding box center [614, 241] width 249 height 29
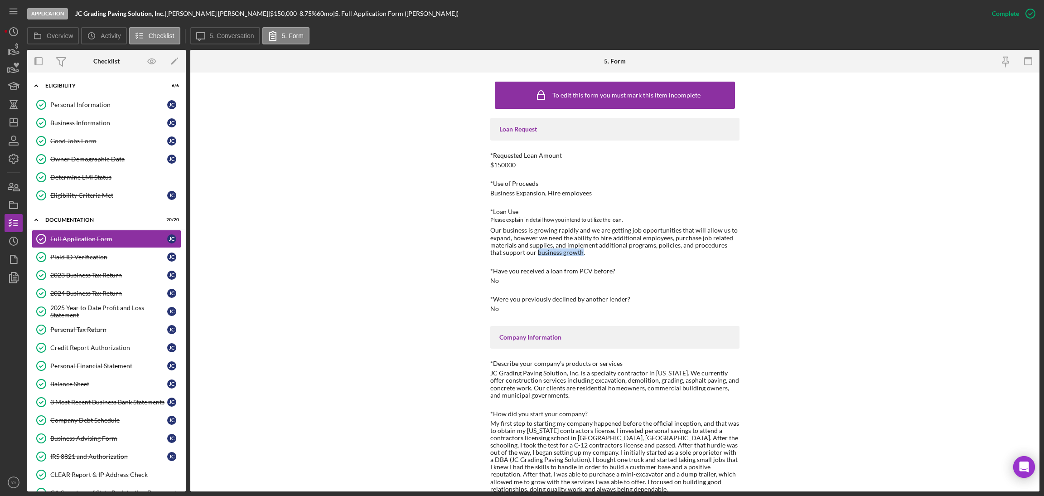
drag, startPoint x: 523, startPoint y: 253, endPoint x: 555, endPoint y: 253, distance: 32.6
click at [521, 253] on div "Our business is growing rapidly and we are getting job opportunities that will …" at bounding box center [614, 241] width 249 height 29
click at [504, 240] on div "Our business is growing rapidly and we are getting job opportunities that will …" at bounding box center [614, 241] width 249 height 29
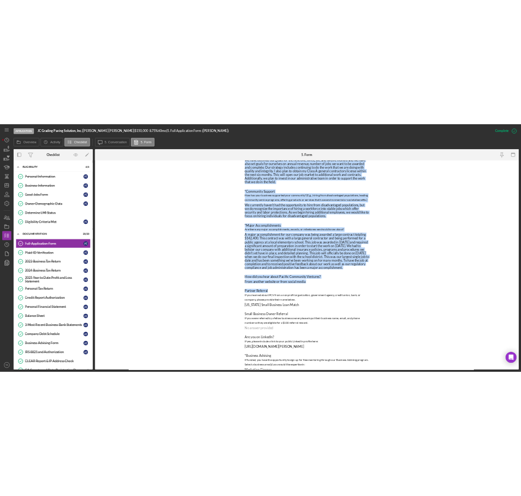
scroll to position [785, 0]
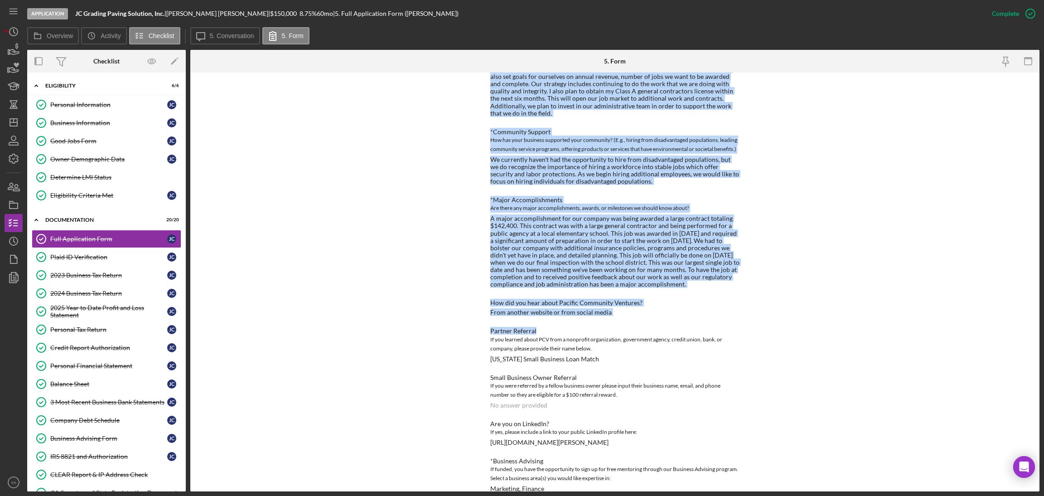
drag, startPoint x: 489, startPoint y: 224, endPoint x: 716, endPoint y: 269, distance: 231.0
click at [89, 325] on link "Personal Tax Return Personal Tax Return [PERSON_NAME]" at bounding box center [107, 329] width 150 height 18
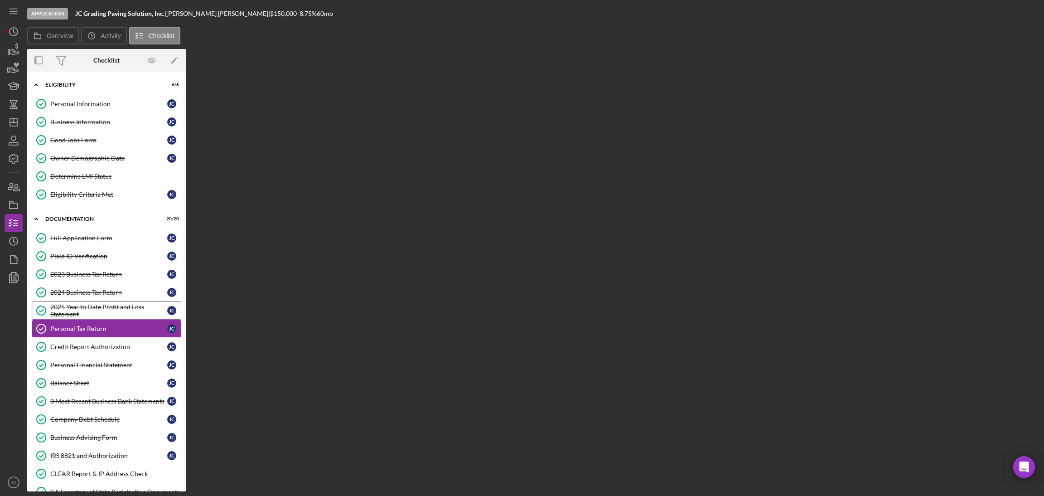
click at [102, 315] on div "2025 Year to Date Profit and Loss Statement" at bounding box center [108, 310] width 117 height 15
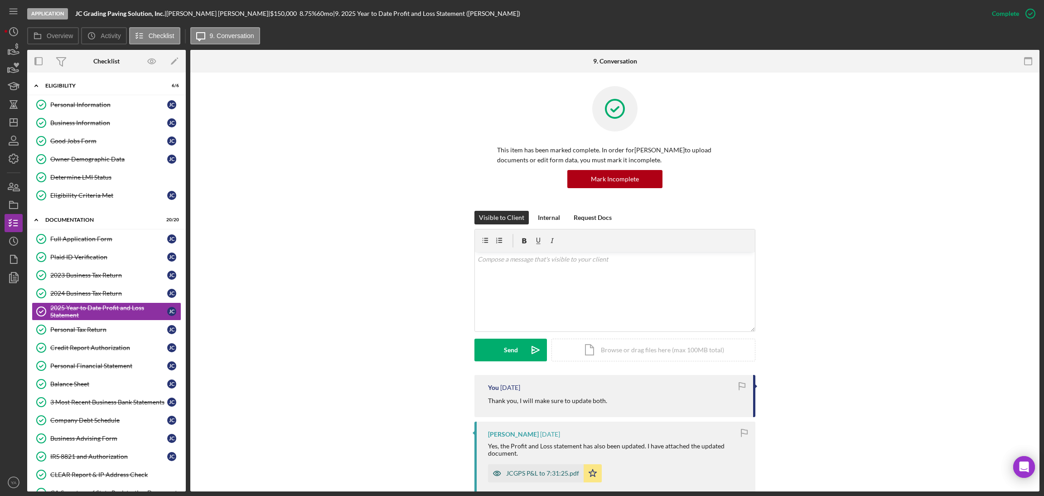
click at [521, 470] on div "JCGPS P&L to 7:31:25.pdf" at bounding box center [542, 473] width 73 height 7
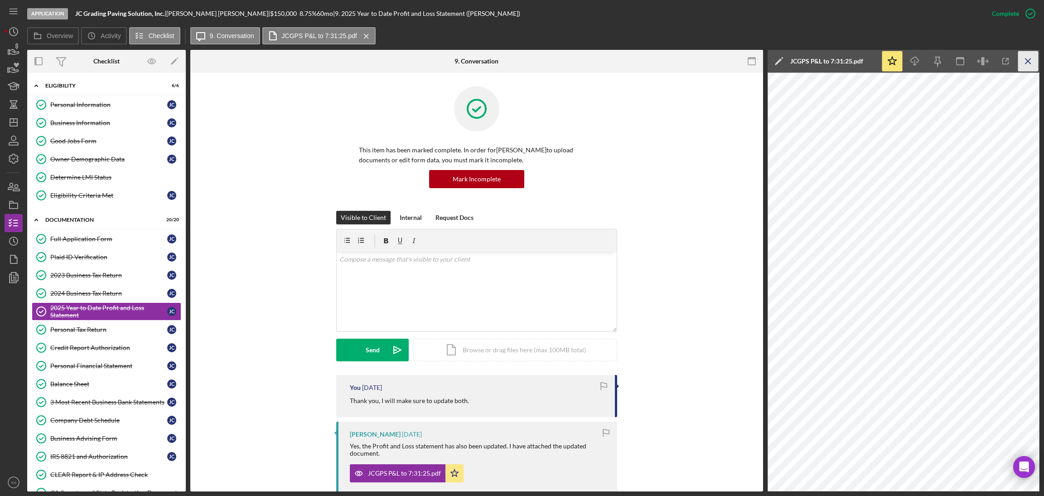
click at [521, 63] on icon "Icon/Menu Close" at bounding box center [1028, 61] width 20 height 20
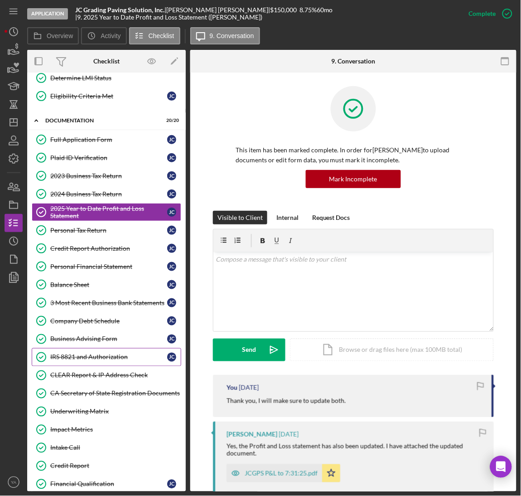
scroll to position [155, 0]
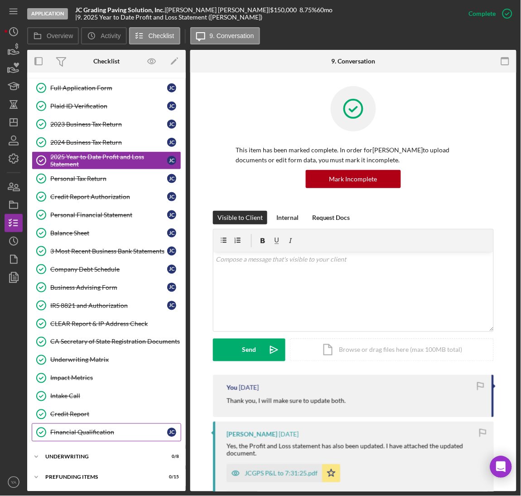
click at [98, 433] on div "Financial Qualification" at bounding box center [108, 432] width 117 height 7
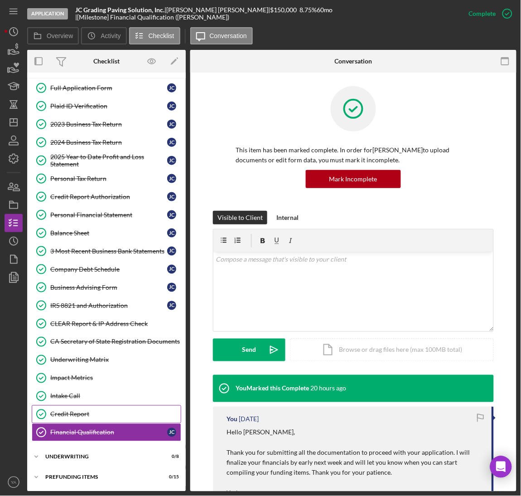
click at [108, 408] on link "Credit Report Credit Report" at bounding box center [107, 414] width 150 height 18
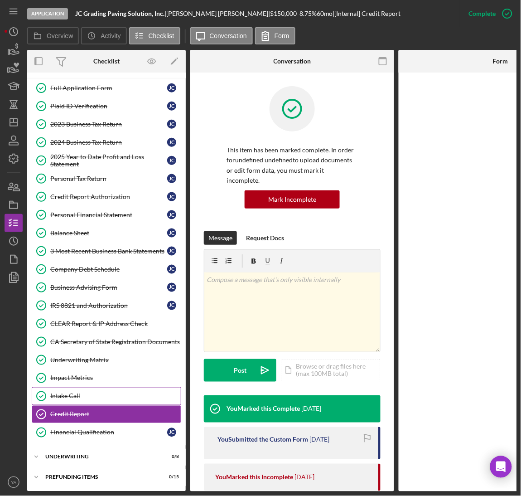
scroll to position [155, 0]
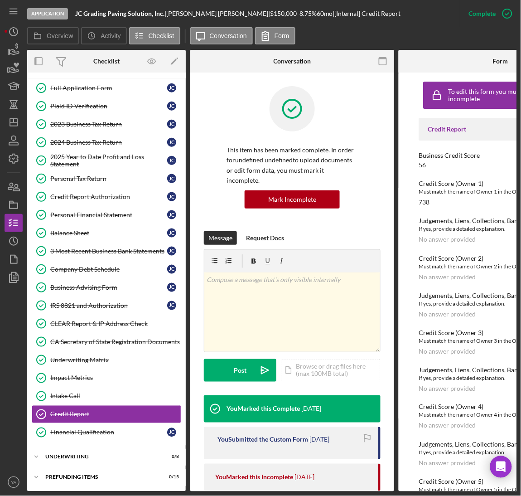
click at [426, 165] on div "56" at bounding box center [422, 164] width 7 height 7
click at [422, 165] on div "56" at bounding box center [422, 164] width 7 height 7
click at [413, 246] on div "To edit this form you must mark this item incomplete Credit Report Business Cre…" at bounding box center [501, 282] width 204 height 419
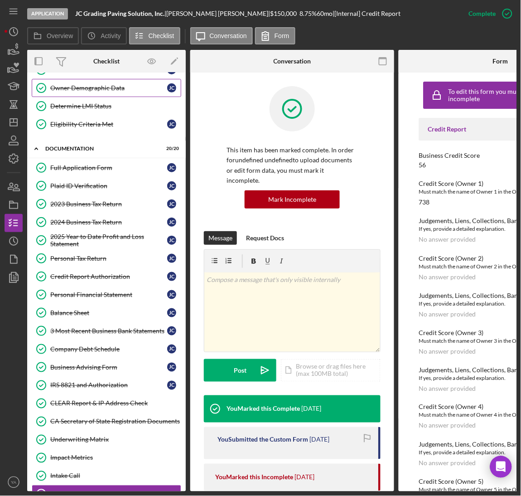
scroll to position [0, 0]
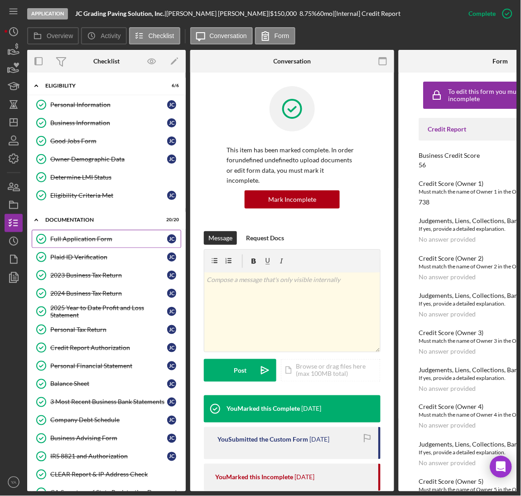
click at [81, 232] on link "Full Application Form Full Application Form [PERSON_NAME]" at bounding box center [107, 239] width 150 height 18
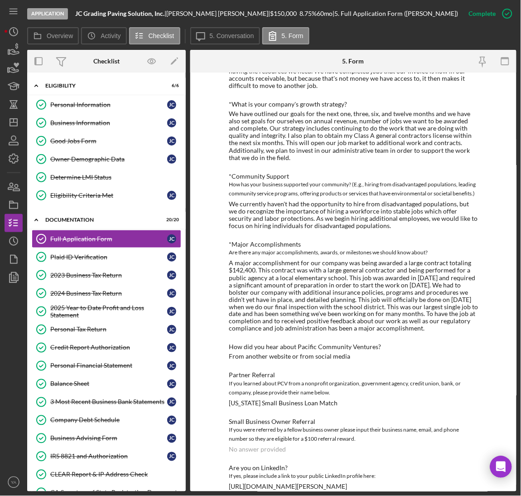
scroll to position [717, 0]
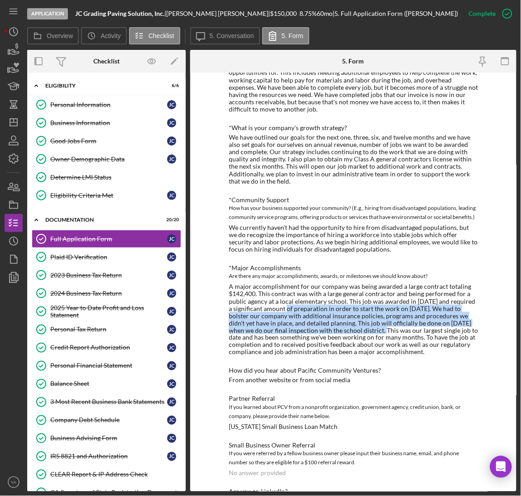
drag, startPoint x: 287, startPoint y: 292, endPoint x: 382, endPoint y: 318, distance: 98.3
click at [382, 318] on div "A major accomplishment for our company was being awarded a large contract total…" at bounding box center [353, 319] width 249 height 73
click at [366, 305] on div "A major accomplishment for our company was being awarded a large contract total…" at bounding box center [353, 319] width 249 height 73
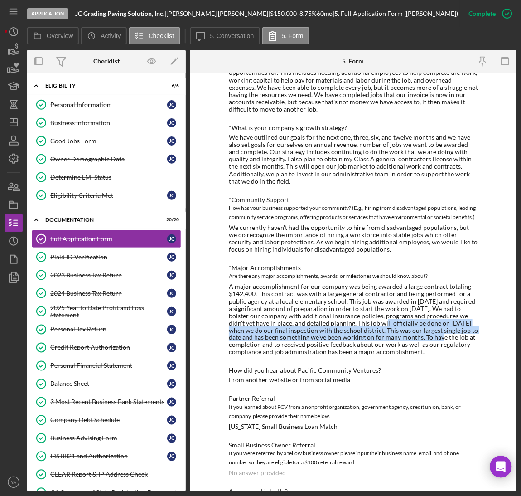
drag, startPoint x: 366, startPoint y: 305, endPoint x: 420, endPoint y: 321, distance: 56.3
click at [420, 321] on div "A major accomplishment for our company was being awarded a large contract total…" at bounding box center [353, 319] width 249 height 73
click at [371, 318] on div "A major accomplishment for our company was being awarded a large contract total…" at bounding box center [353, 319] width 249 height 73
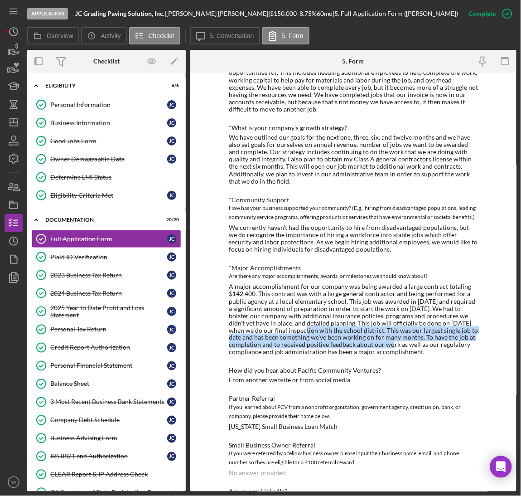
drag, startPoint x: 300, startPoint y: 313, endPoint x: 387, endPoint y: 329, distance: 87.9
click at [387, 329] on div "A major accomplishment for our company was being awarded a large contract total…" at bounding box center [353, 319] width 249 height 73
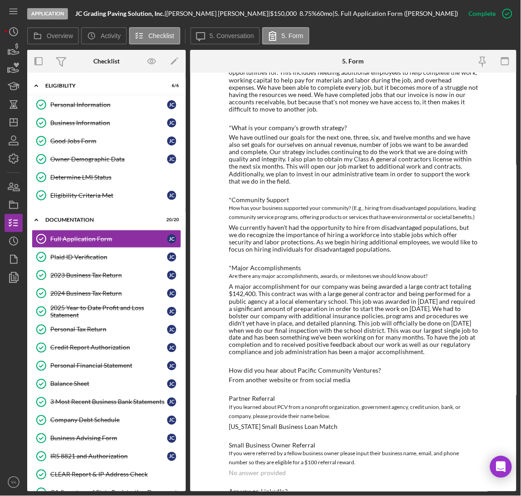
click at [330, 224] on div "We currently haven't had the opportunity to hire from disadvantaged populations…" at bounding box center [353, 238] width 249 height 29
drag, startPoint x: 330, startPoint y: 221, endPoint x: 391, endPoint y: 220, distance: 60.3
click at [391, 224] on div "We currently haven't had the opportunity to hire from disadvantaged populations…" at bounding box center [353, 238] width 249 height 29
click at [403, 224] on div "We currently haven't had the opportunity to hire from disadvantaged populations…" at bounding box center [353, 238] width 249 height 29
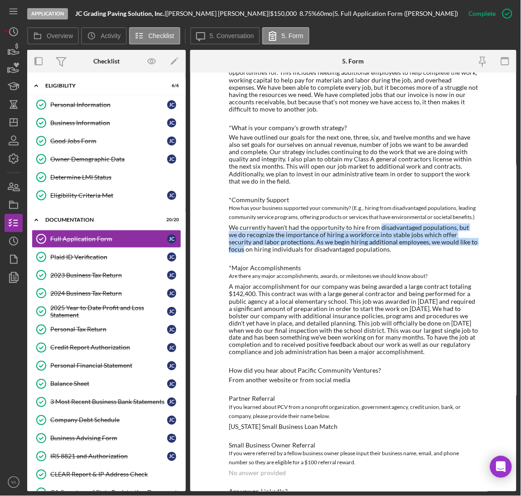
drag, startPoint x: 403, startPoint y: 214, endPoint x: 442, endPoint y: 225, distance: 40.0
click at [442, 225] on div "We currently haven't had the opportunity to hire from disadvantaged populations…" at bounding box center [353, 238] width 249 height 29
click at [355, 228] on div "We currently haven't had the opportunity to hire from disadvantaged populations…" at bounding box center [353, 238] width 249 height 29
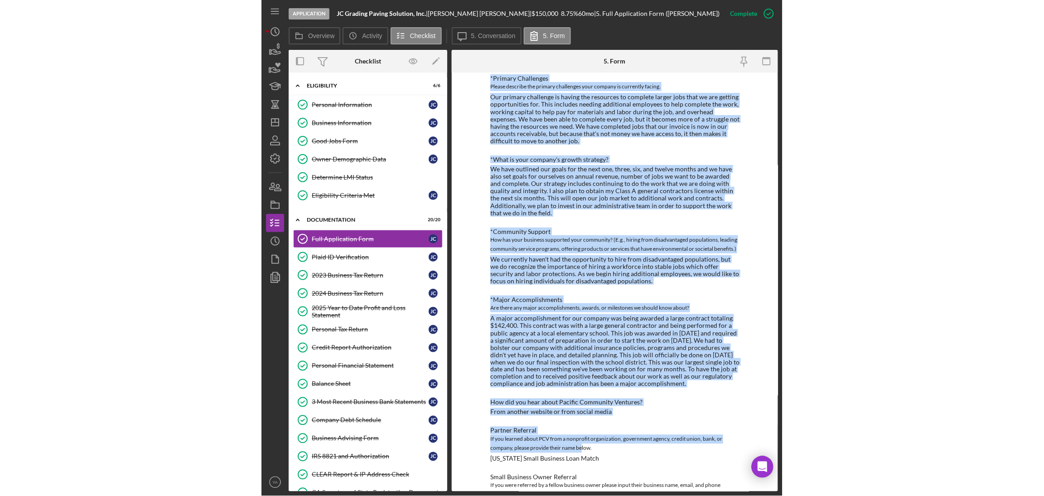
scroll to position [785, 0]
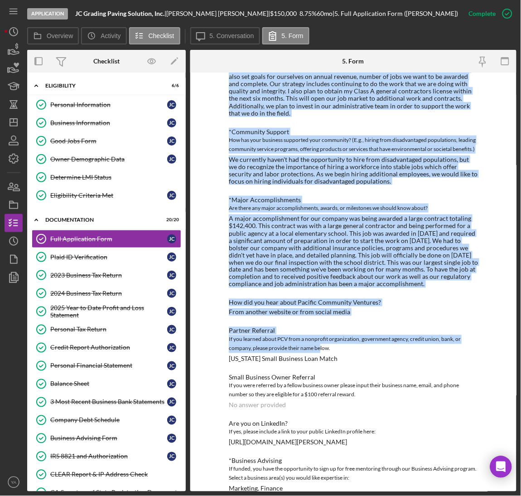
drag, startPoint x: 223, startPoint y: 123, endPoint x: 466, endPoint y: 269, distance: 284.4
click at [466, 269] on div "To edit this form you must mark this item incomplete Loan Request *Requested Lo…" at bounding box center [353, 282] width 326 height 419
click at [384, 251] on div "A major accomplishment for our company was being awarded a large contract total…" at bounding box center [353, 251] width 249 height 73
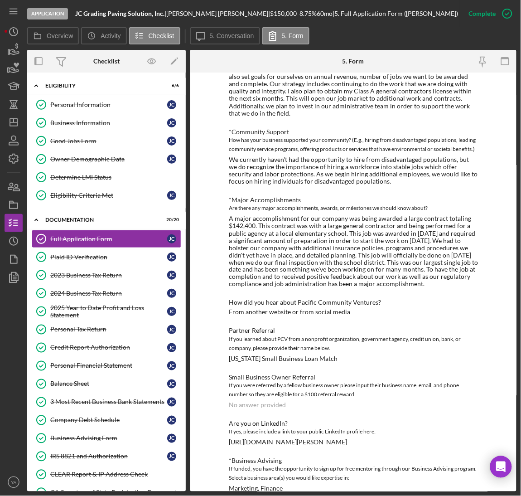
click at [79, 10] on b "JC Grading Paving Solution, Inc." at bounding box center [119, 14] width 89 height 8
drag, startPoint x: 79, startPoint y: 9, endPoint x: 162, endPoint y: 15, distance: 83.2
click at [162, 15] on b "JC Grading Paving Solution, Inc." at bounding box center [119, 14] width 89 height 8
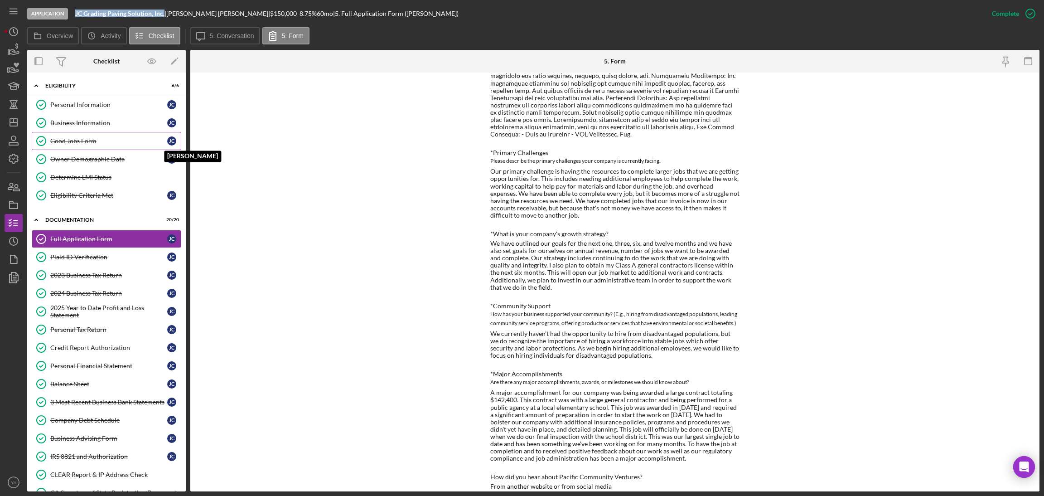
scroll to position [513, 0]
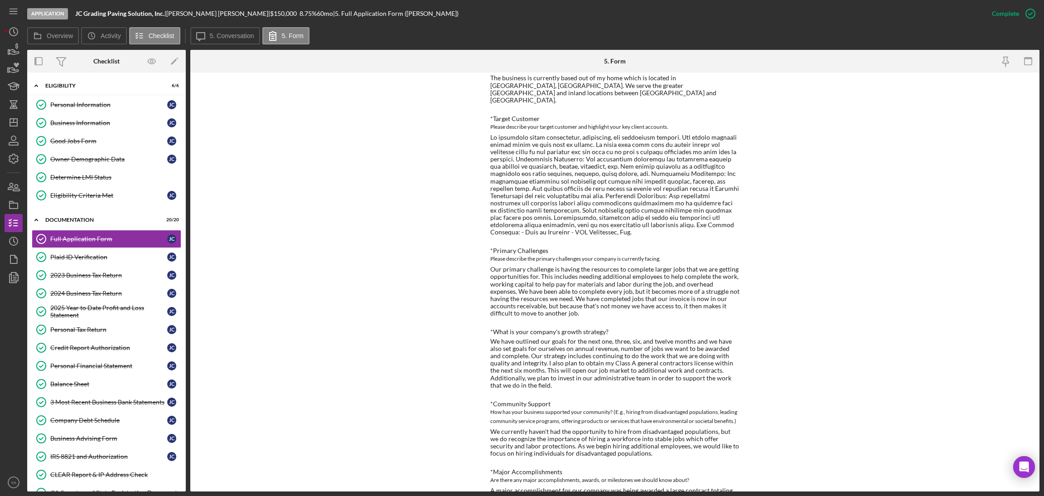
click at [225, 136] on div "To edit this form you must mark this item incomplete Loan Request *Requested Lo…" at bounding box center [614, 282] width 849 height 419
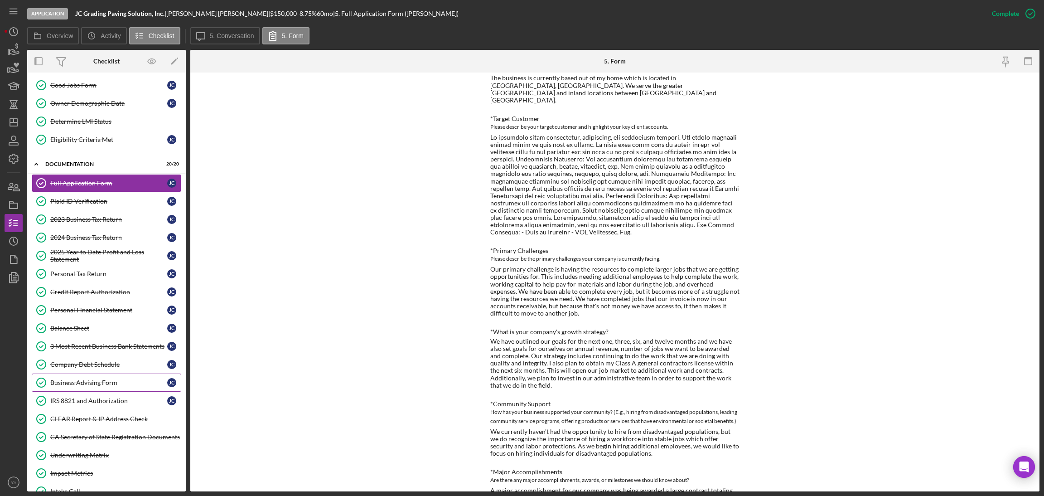
scroll to position [155, 0]
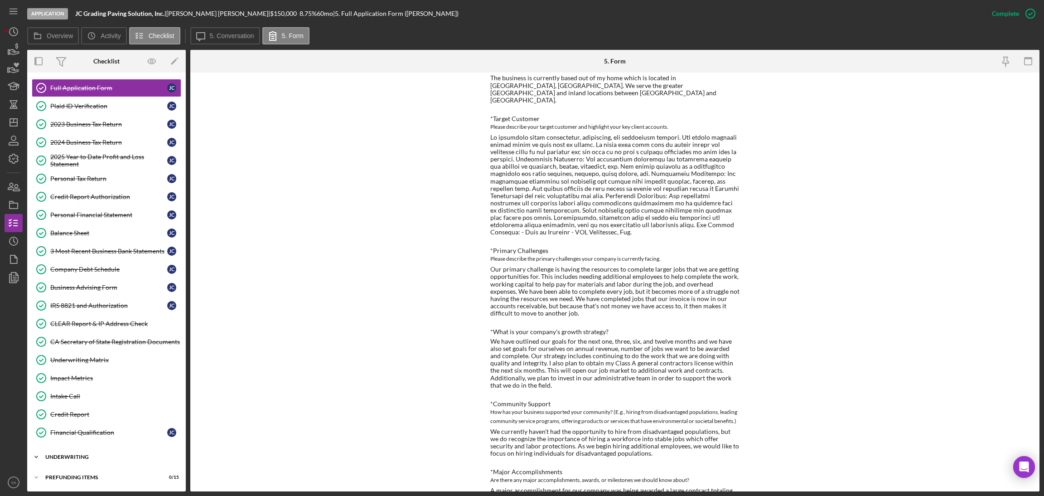
click at [97, 455] on div "Underwriting" at bounding box center [109, 456] width 129 height 5
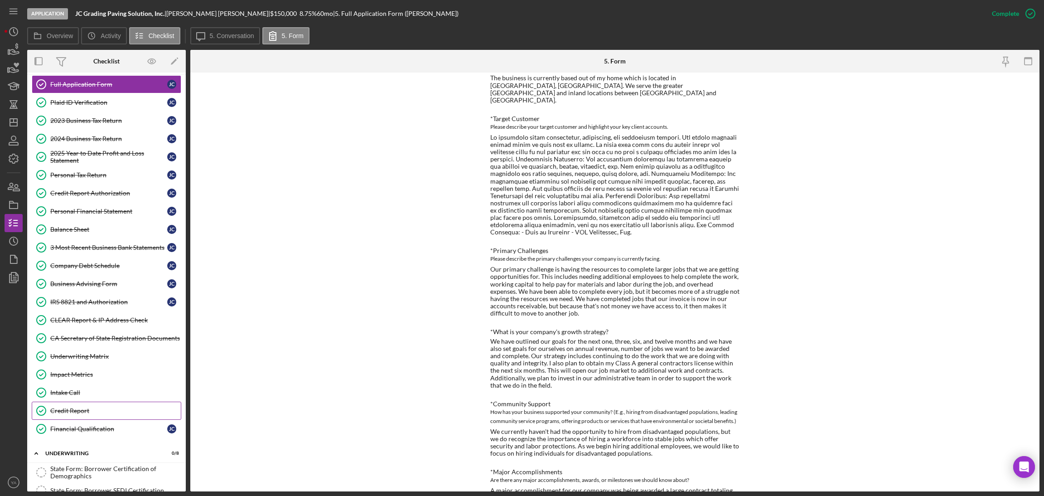
scroll to position [306, 0]
